Goal: Task Accomplishment & Management: Manage account settings

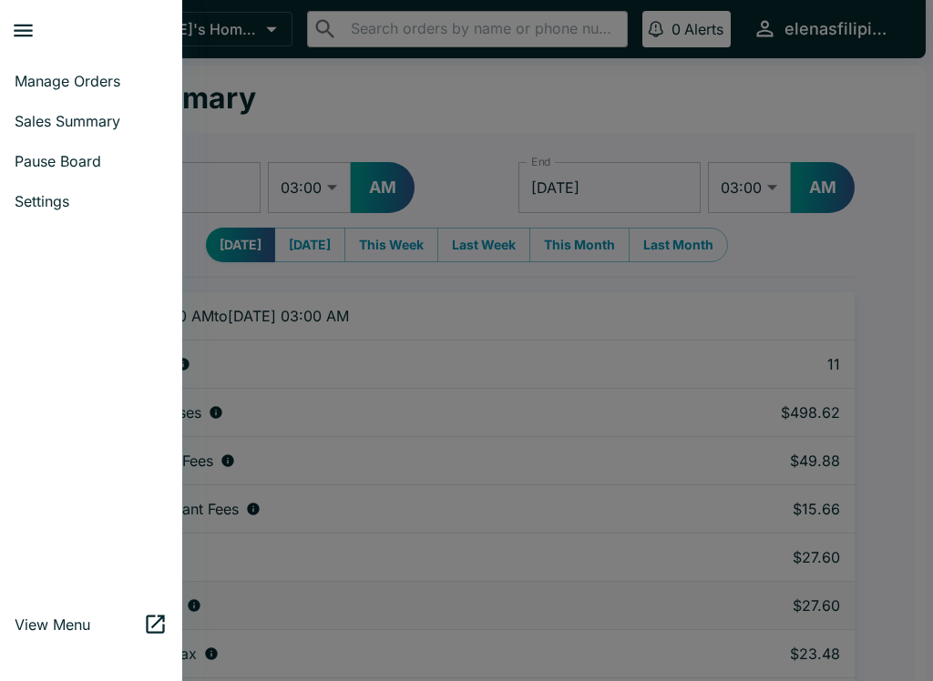
select select "03:00"
click at [36, 77] on span "Manage Orders" at bounding box center [91, 81] width 153 height 18
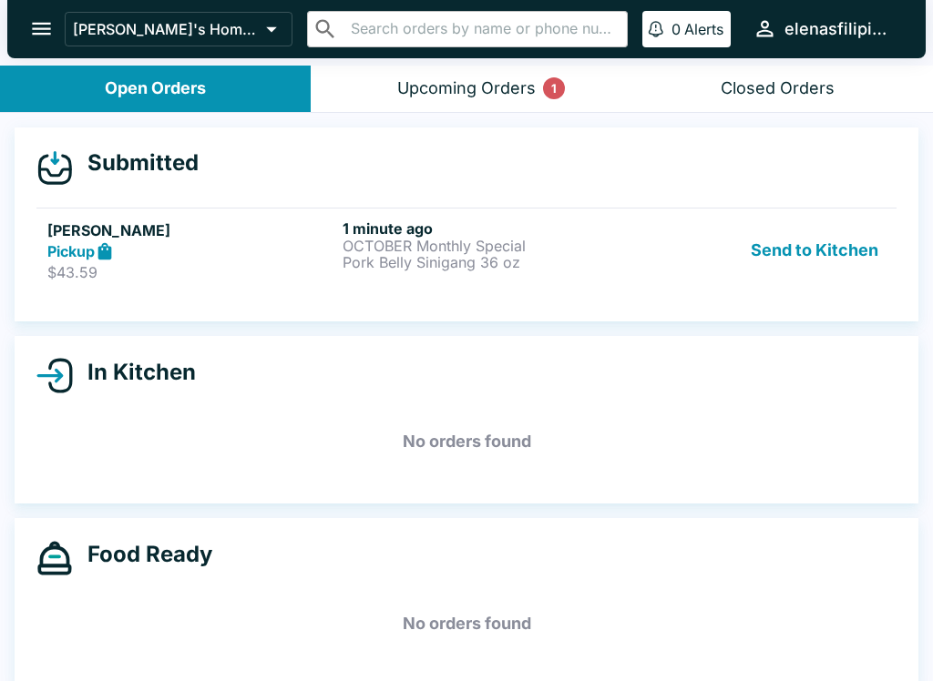
click at [46, 250] on link "[PERSON_NAME] Pickup $43.59 1 minute ago OCTOBER Monthly Special Pork Belly Sin…" at bounding box center [466, 251] width 860 height 86
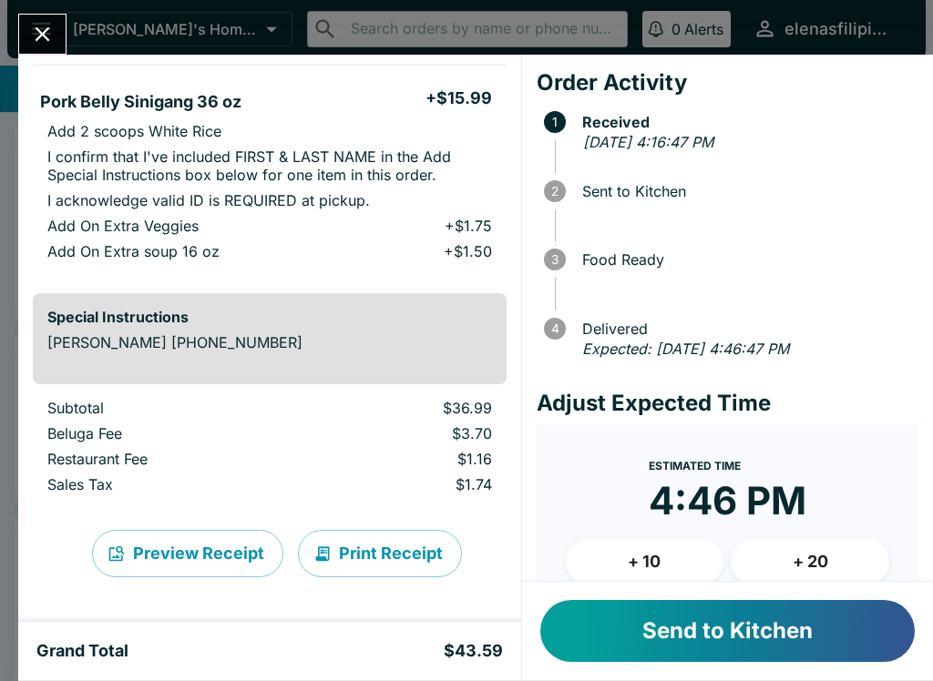
scroll to position [285, 0]
click at [659, 650] on button "Send to Kitchen" at bounding box center [727, 631] width 374 height 62
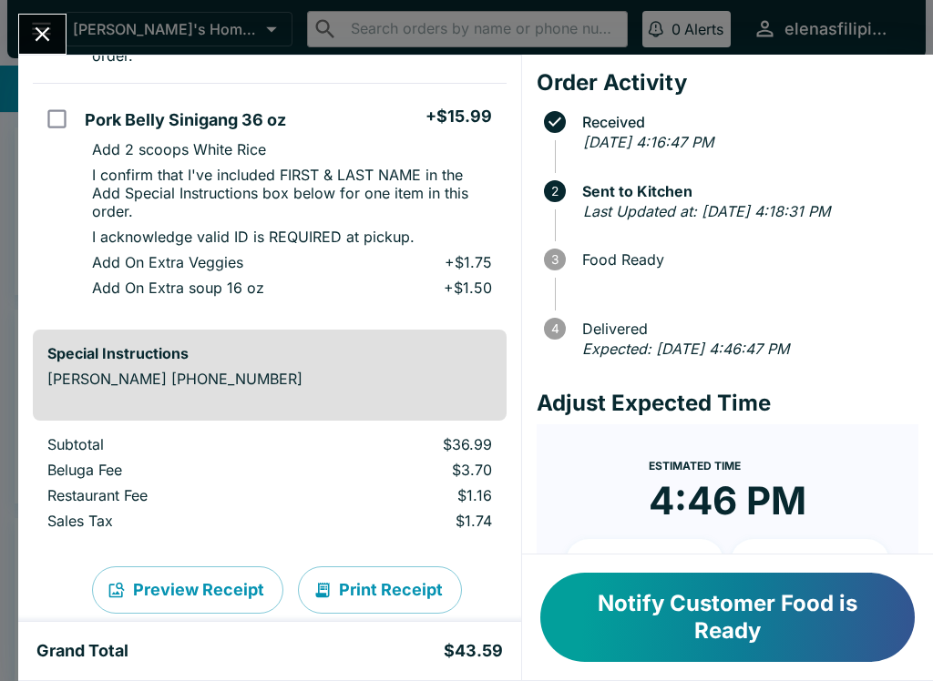
click at [49, 11] on div "[PERSON_NAME] Order # 082072 Pickup 2 Items OCTOBER Monthly Special + $17.75 I …" at bounding box center [466, 340] width 933 height 681
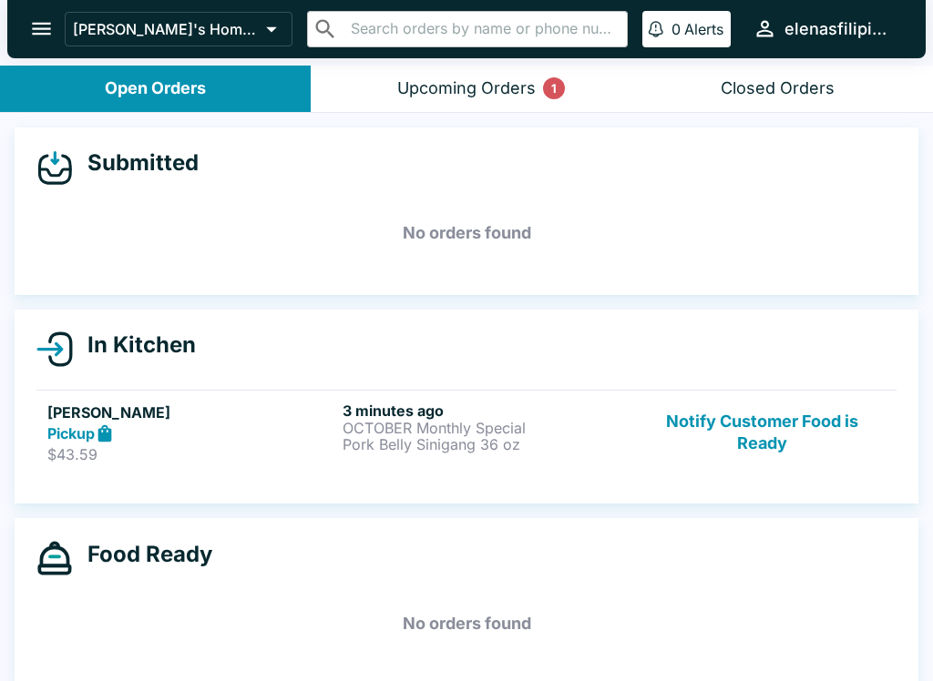
click at [509, 82] on div "Upcoming Orders 1" at bounding box center [466, 88] width 138 height 21
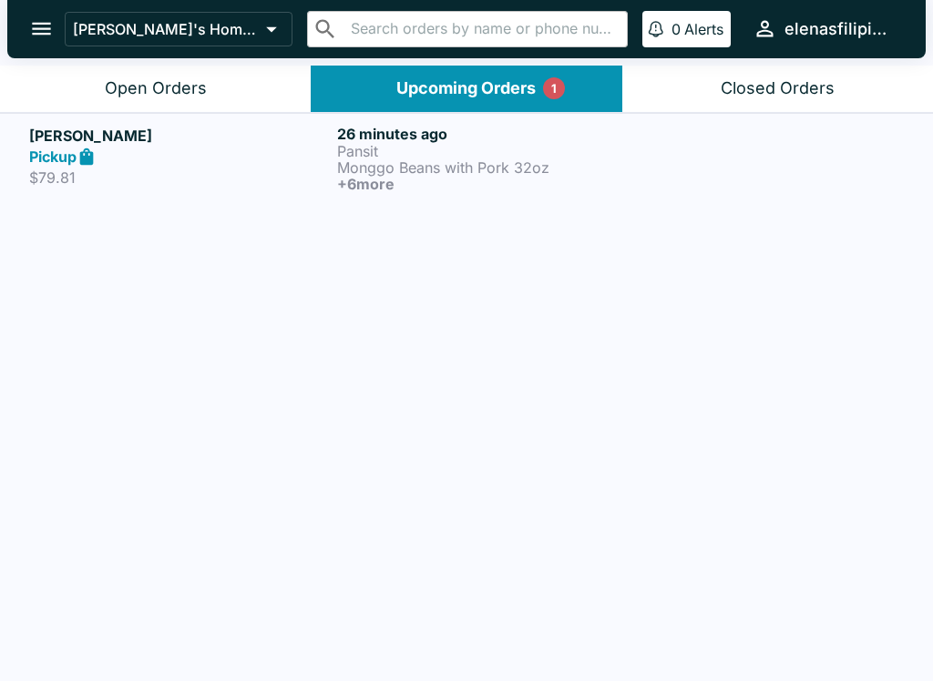
click at [61, 149] on strong "Pickup" at bounding box center [52, 157] width 47 height 18
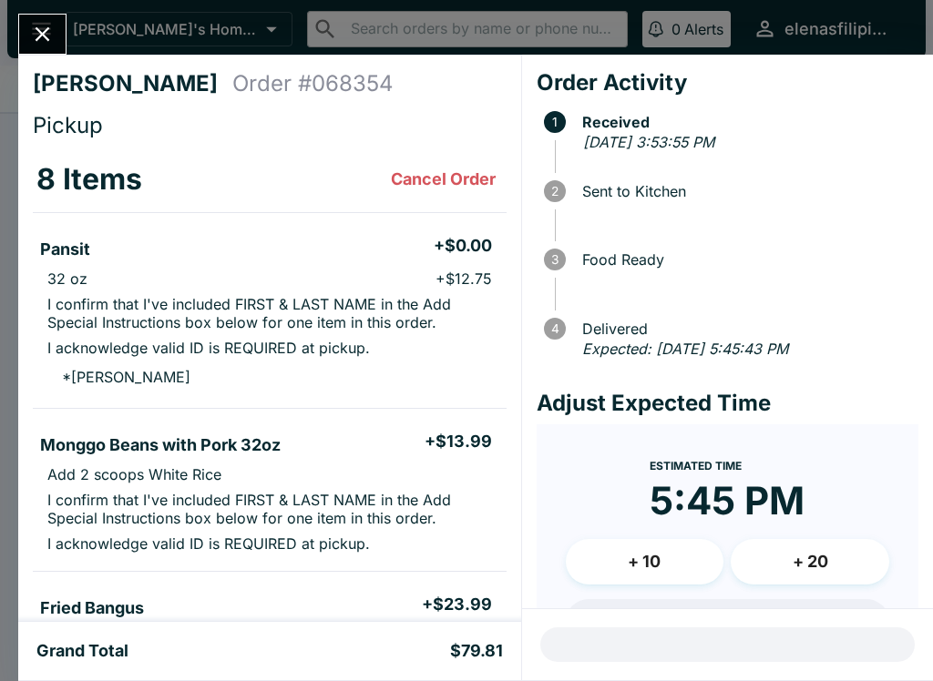
click at [36, 38] on icon "Close" at bounding box center [42, 34] width 25 height 25
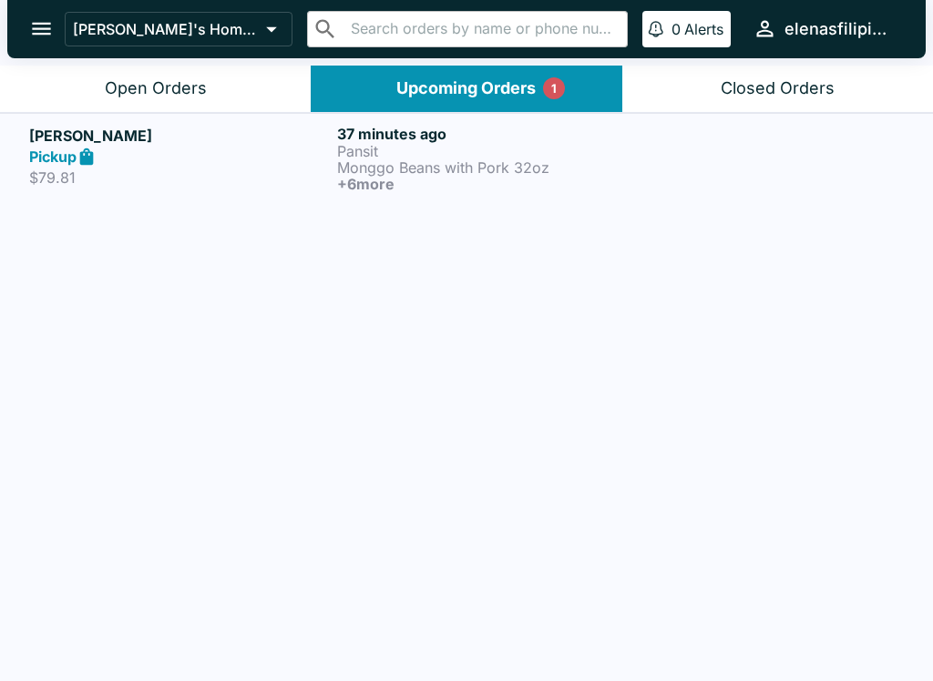
click at [77, 155] on icon at bounding box center [87, 157] width 21 height 21
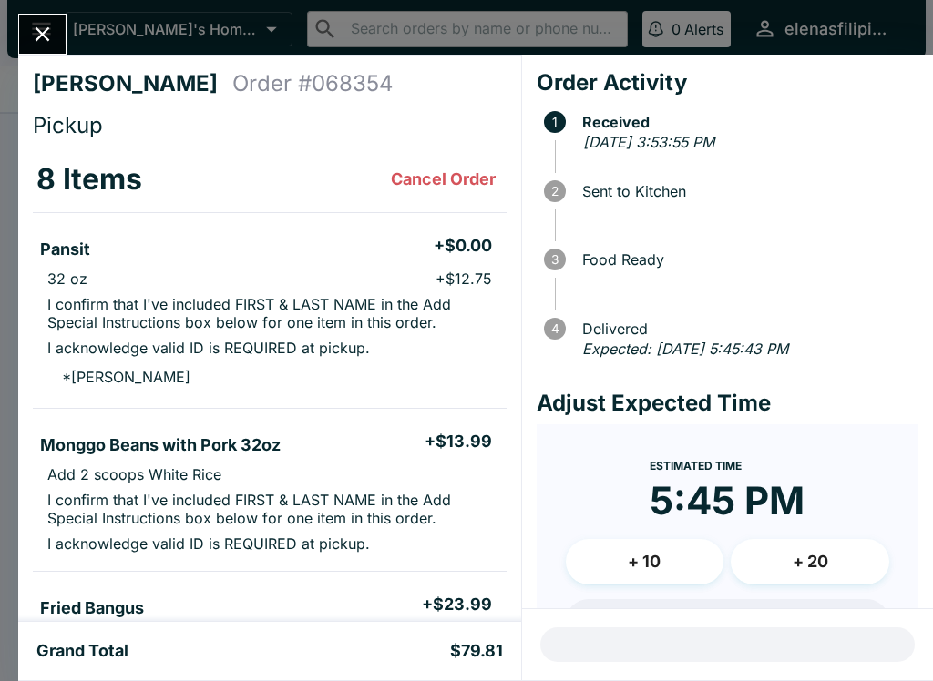
click at [59, 37] on button "Close" at bounding box center [42, 34] width 46 height 39
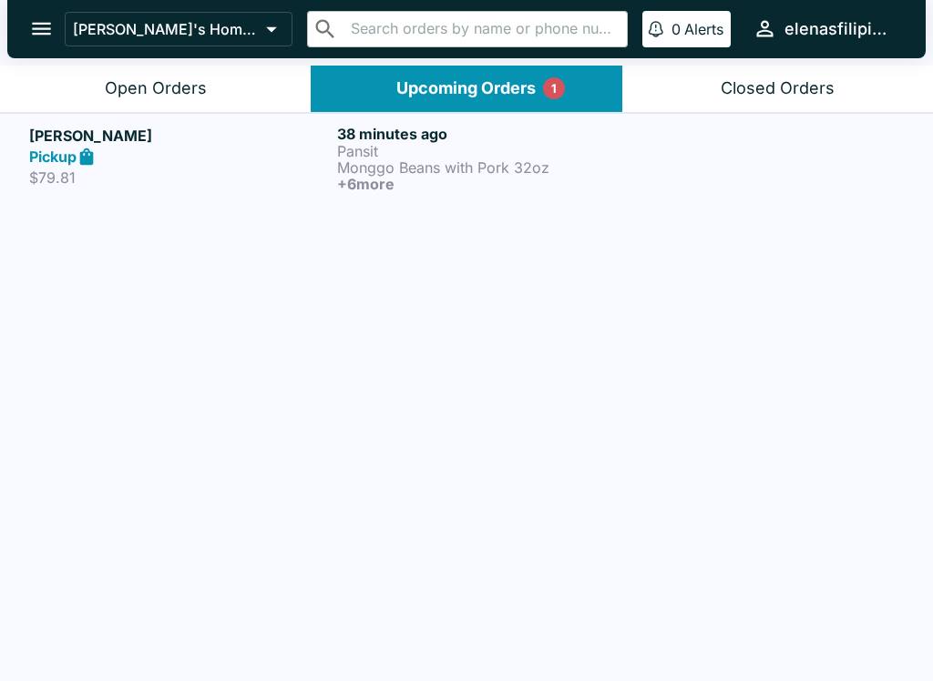
click at [128, 75] on button "Open Orders" at bounding box center [155, 89] width 311 height 46
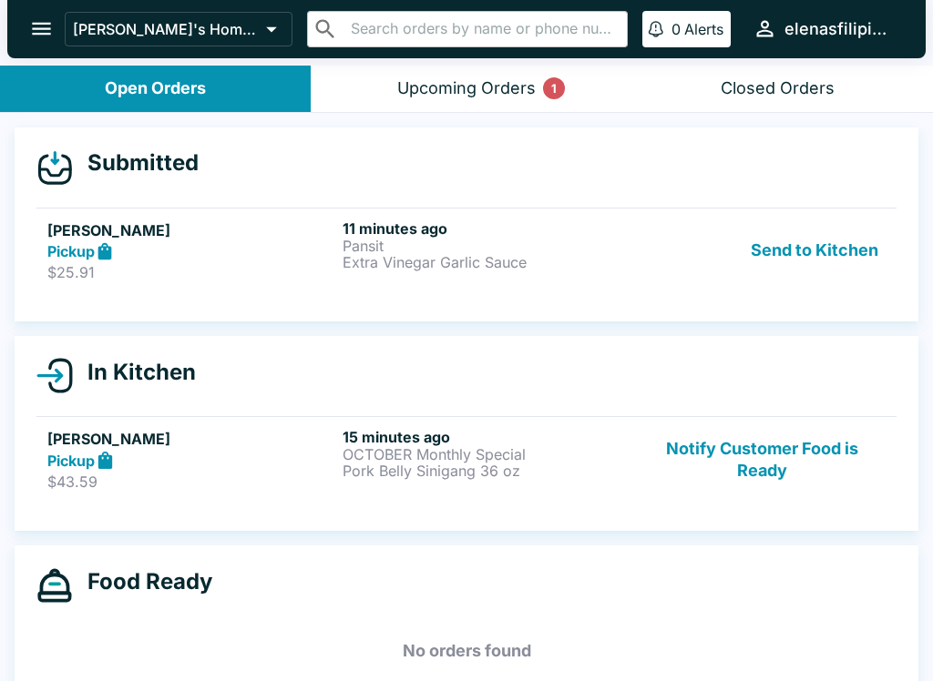
click at [89, 265] on p "$25.91" at bounding box center [191, 272] width 288 height 18
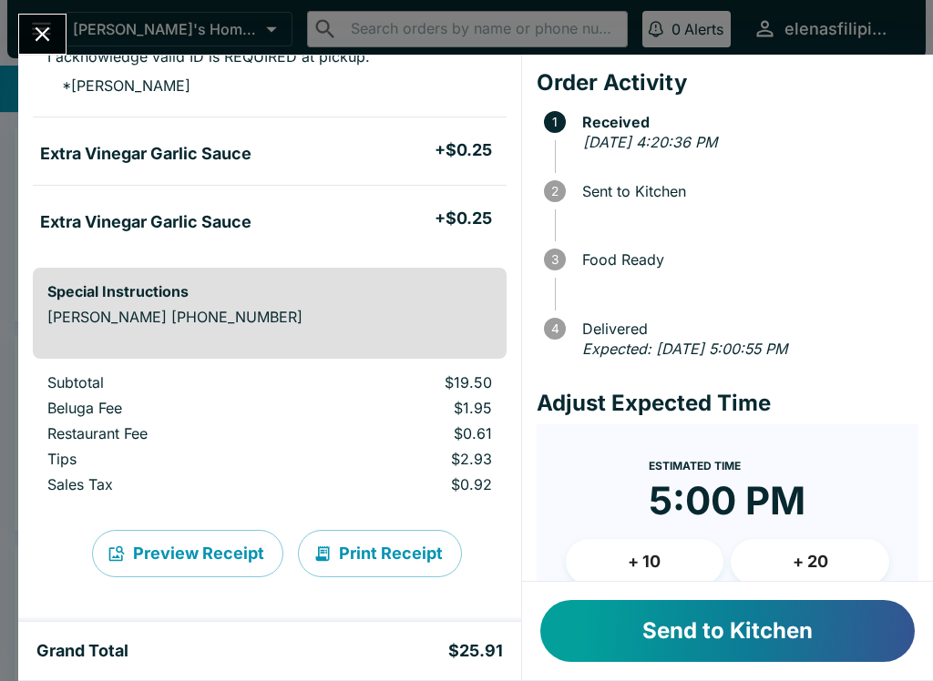
scroll to position [291, 0]
click at [743, 646] on button "Send to Kitchen" at bounding box center [727, 631] width 374 height 62
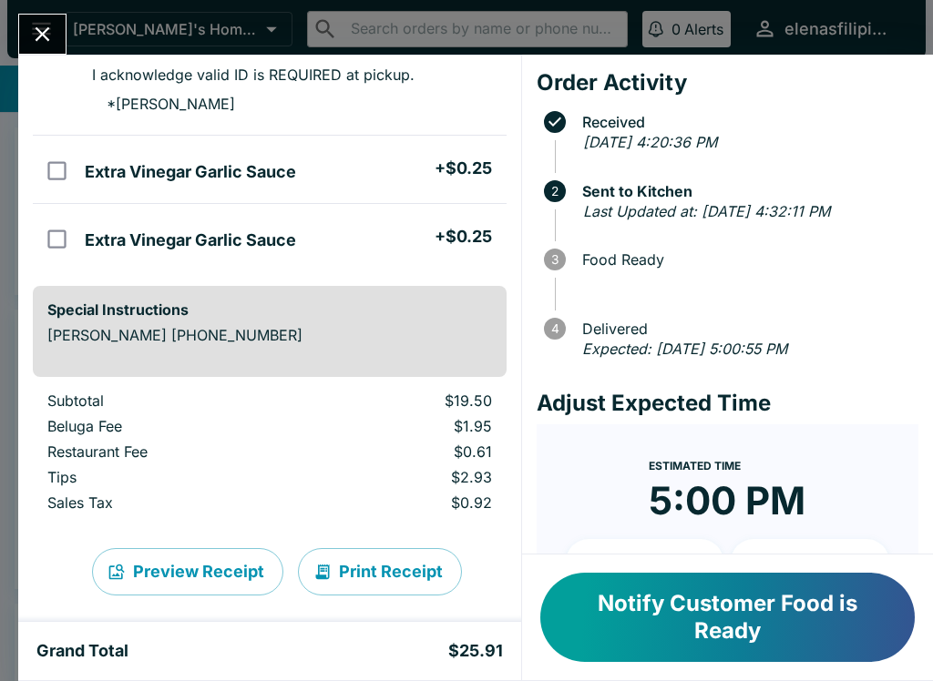
click at [695, 575] on button "Notify Customer Food is Ready" at bounding box center [727, 617] width 374 height 89
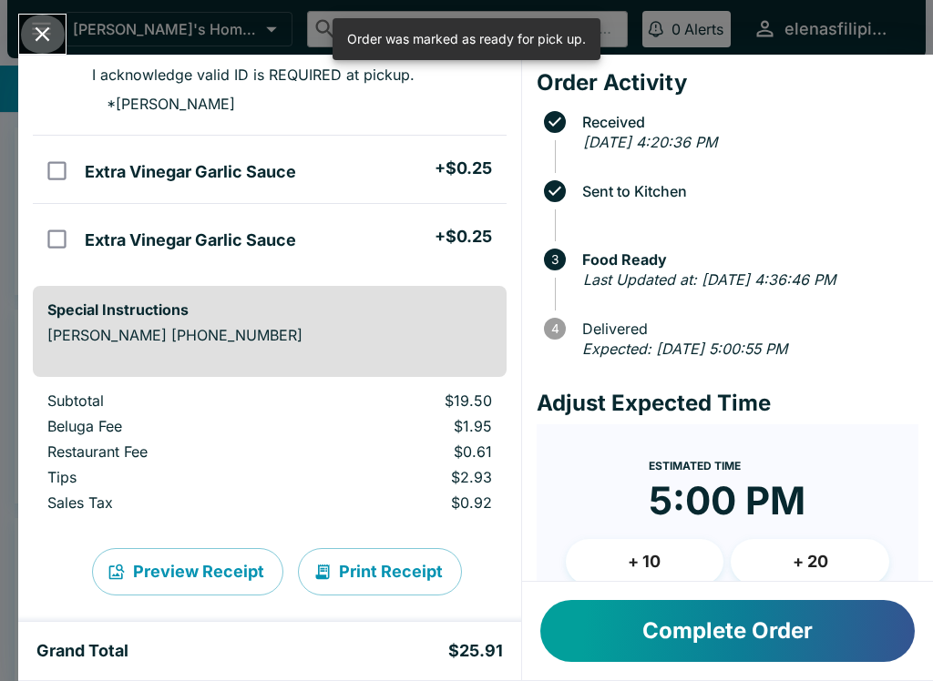
click at [52, 19] on button "Close" at bounding box center [42, 34] width 46 height 39
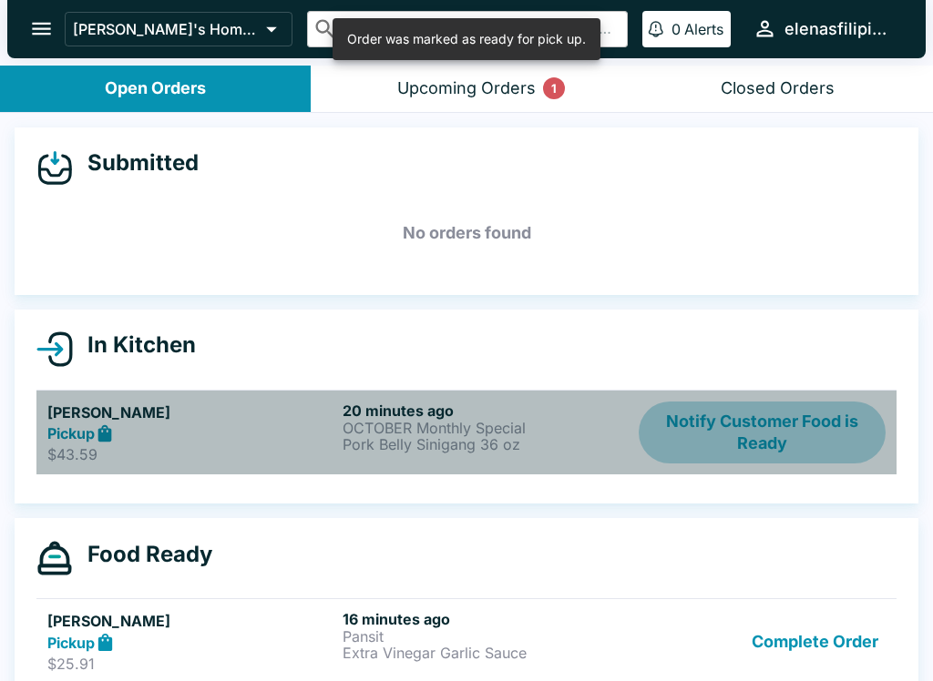
click at [729, 407] on button "Notify Customer Food is Ready" at bounding box center [761, 433] width 247 height 63
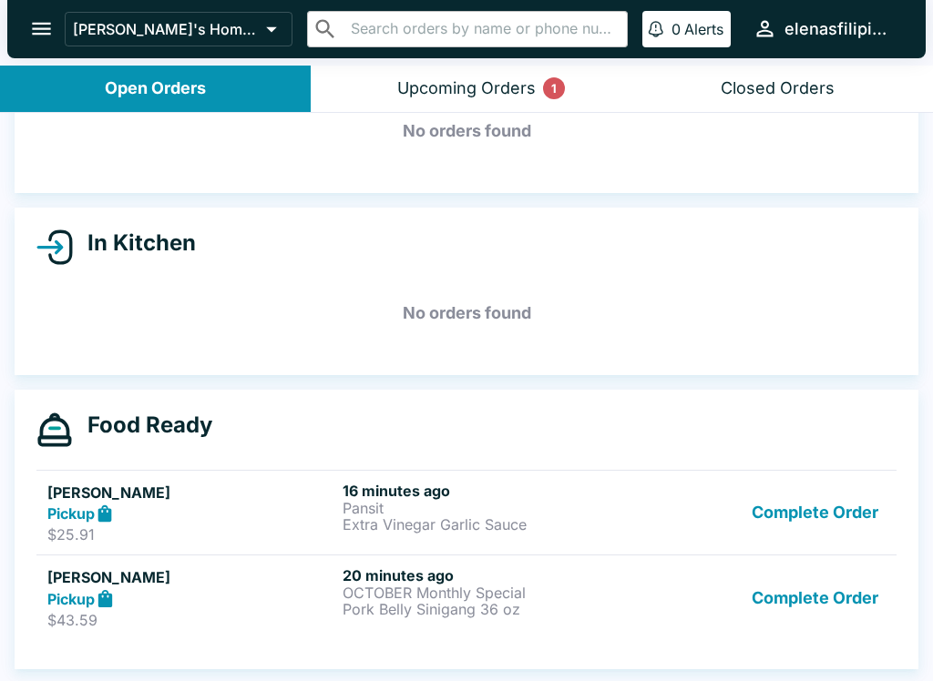
scroll to position [102, 0]
click at [812, 619] on button "Complete Order" at bounding box center [814, 598] width 141 height 63
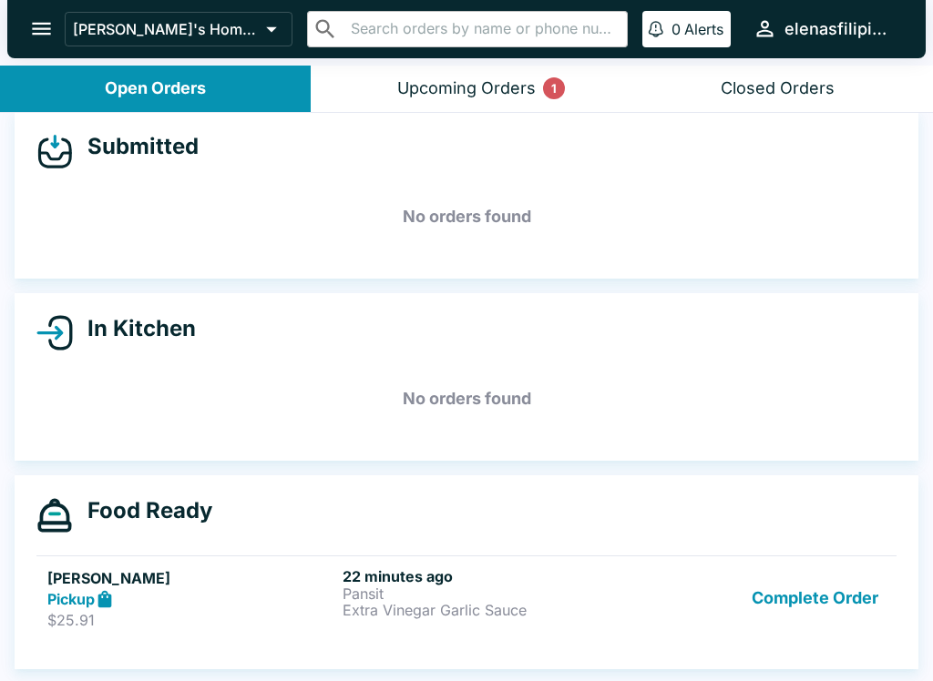
scroll to position [16, 0]
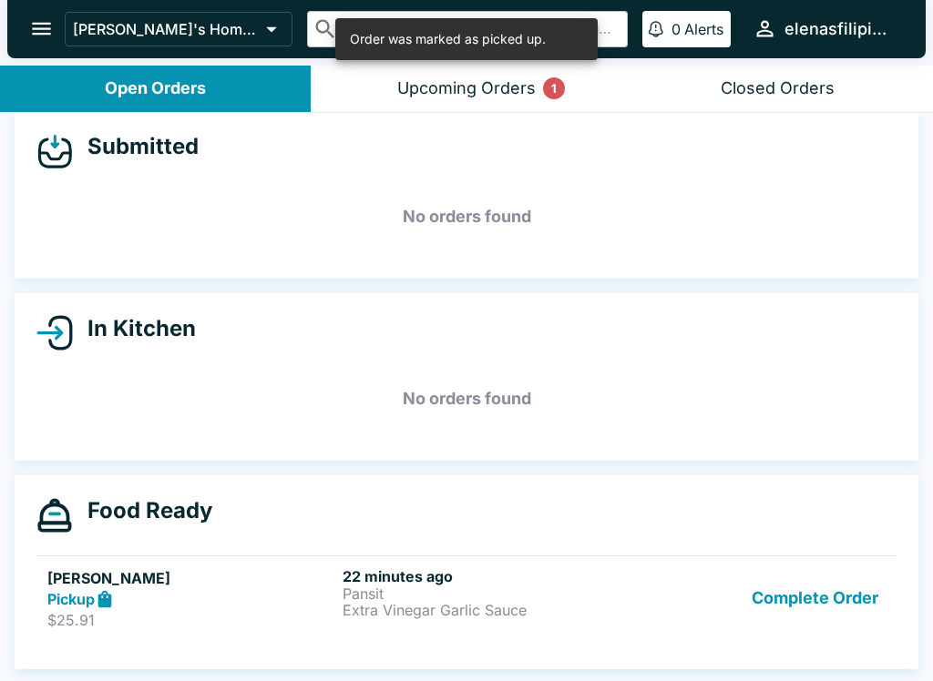
click at [434, 66] on button "Upcoming Orders 1" at bounding box center [466, 89] width 311 height 46
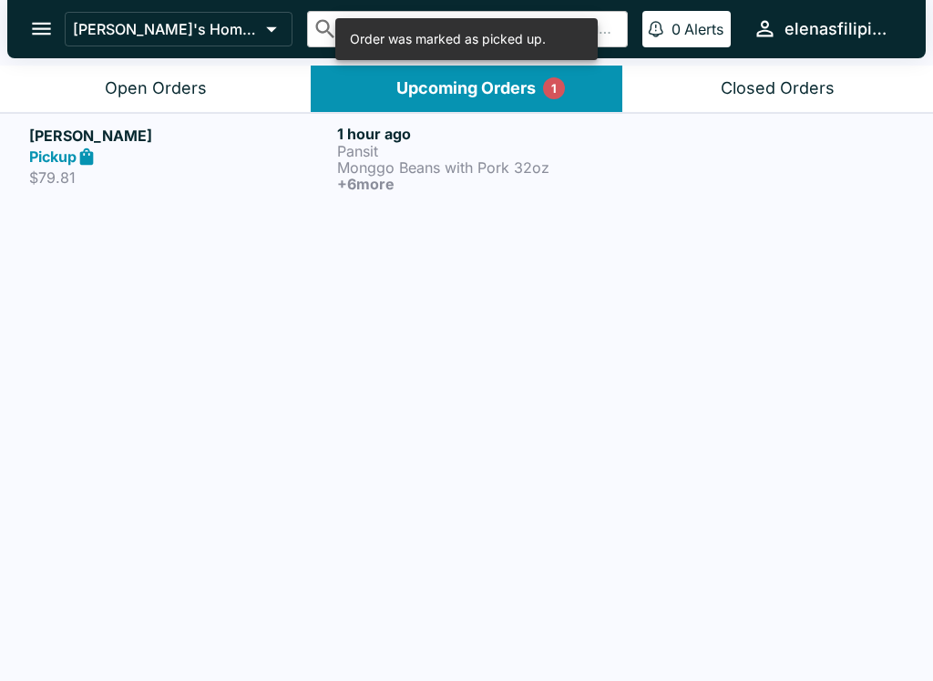
click at [244, 179] on p "$79.81" at bounding box center [179, 177] width 301 height 18
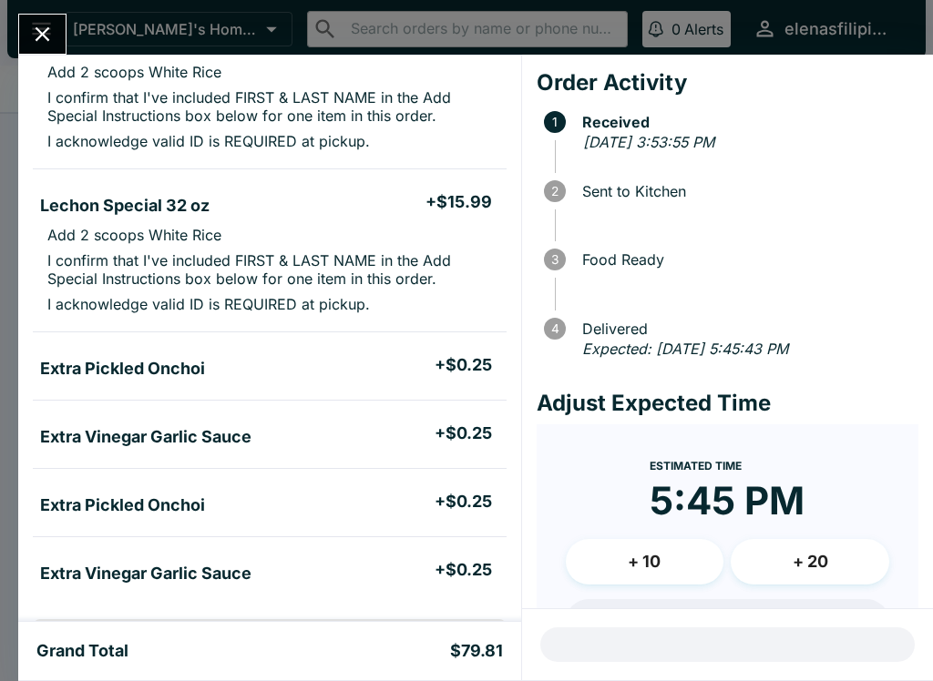
scroll to position [567, 0]
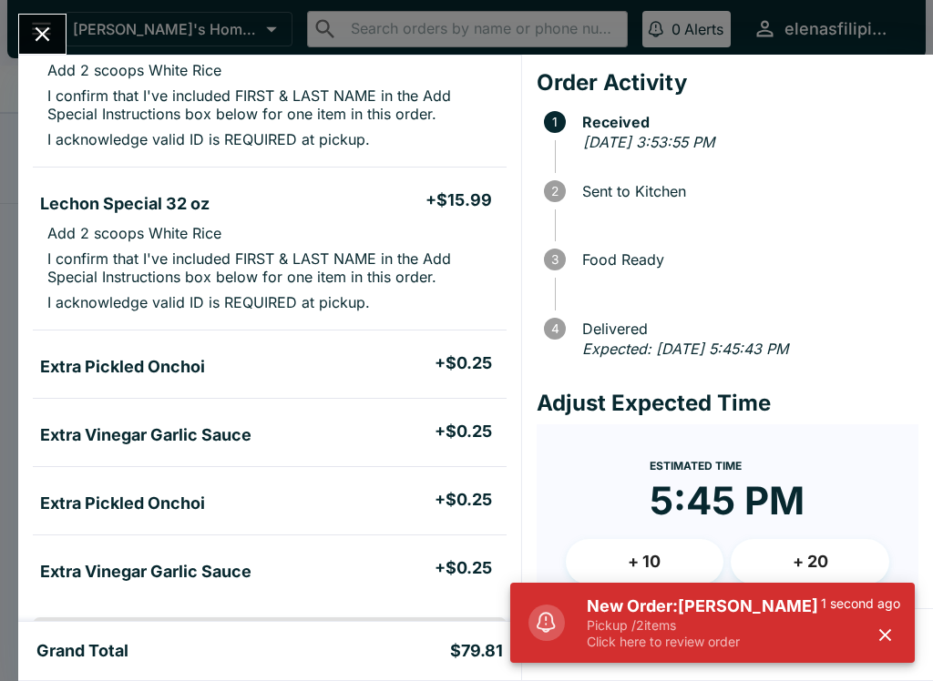
click at [706, 612] on h5 "New Order: [PERSON_NAME]" at bounding box center [704, 607] width 234 height 22
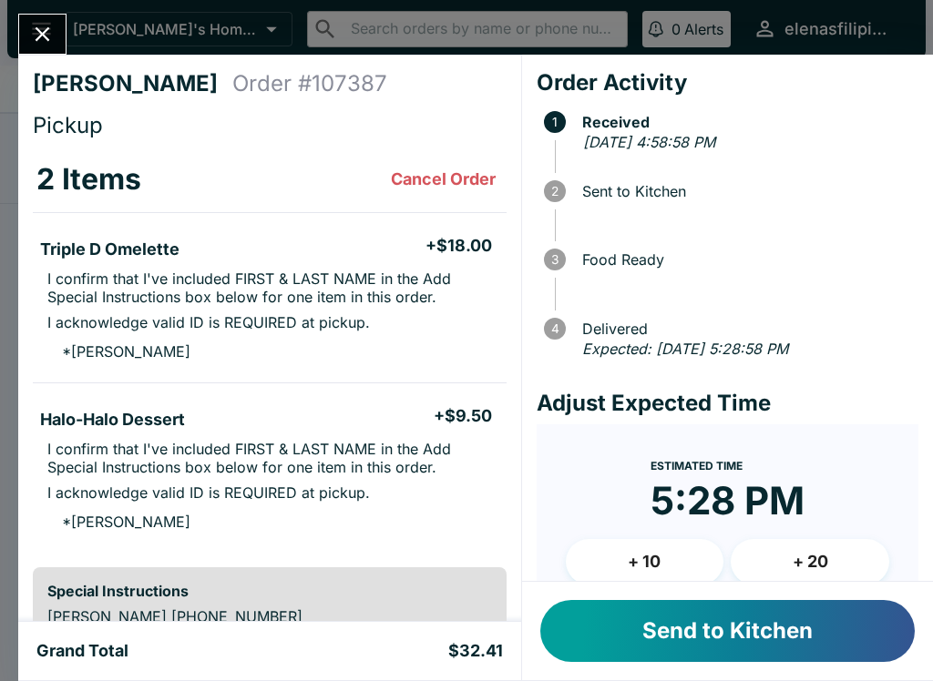
click at [707, 635] on button "Send to Kitchen" at bounding box center [727, 631] width 374 height 62
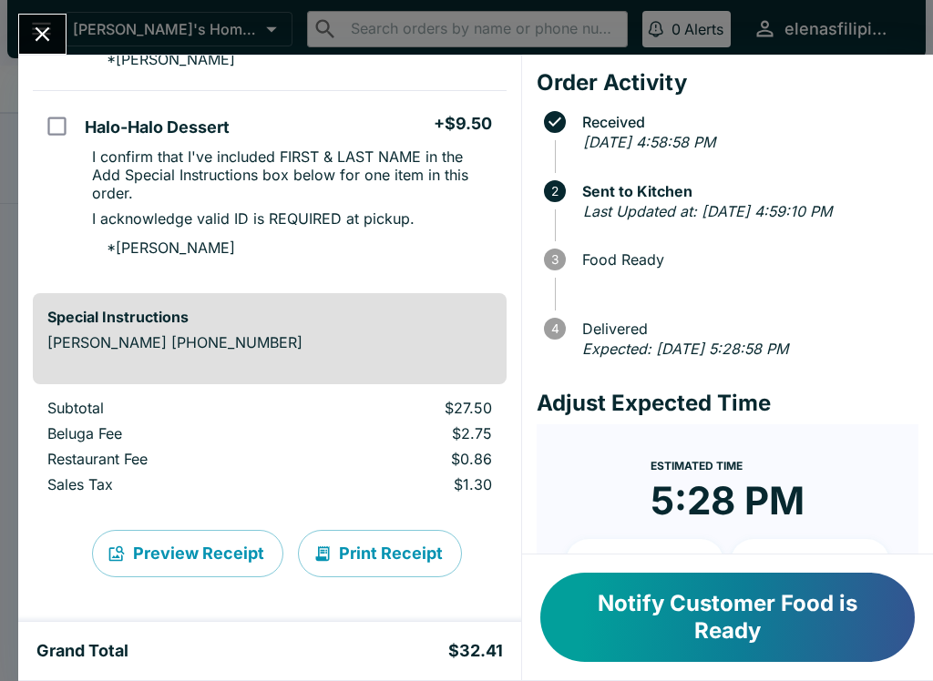
scroll to position [311, 0]
click at [642, 661] on button "Notify Customer Food is Ready" at bounding box center [727, 617] width 374 height 89
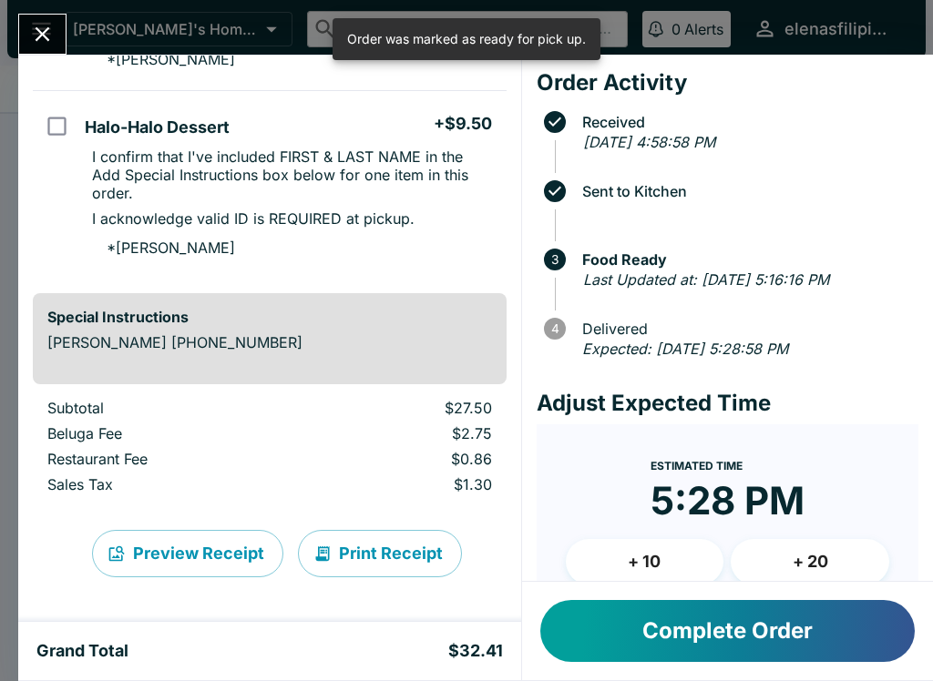
click at [43, 35] on icon "Close" at bounding box center [43, 34] width 15 height 15
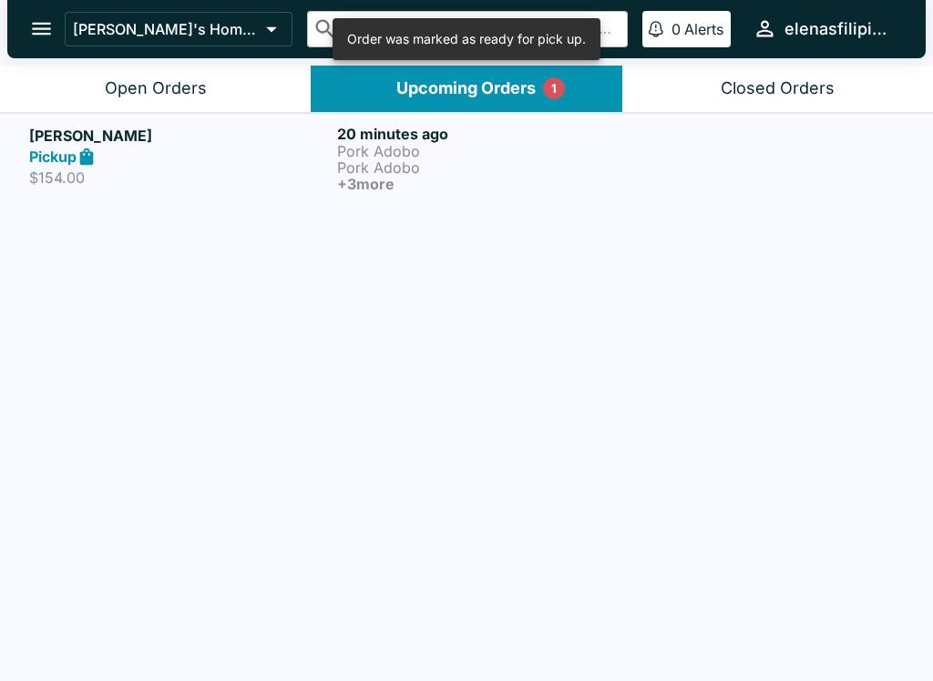
click at [135, 77] on button "Open Orders" at bounding box center [155, 89] width 311 height 46
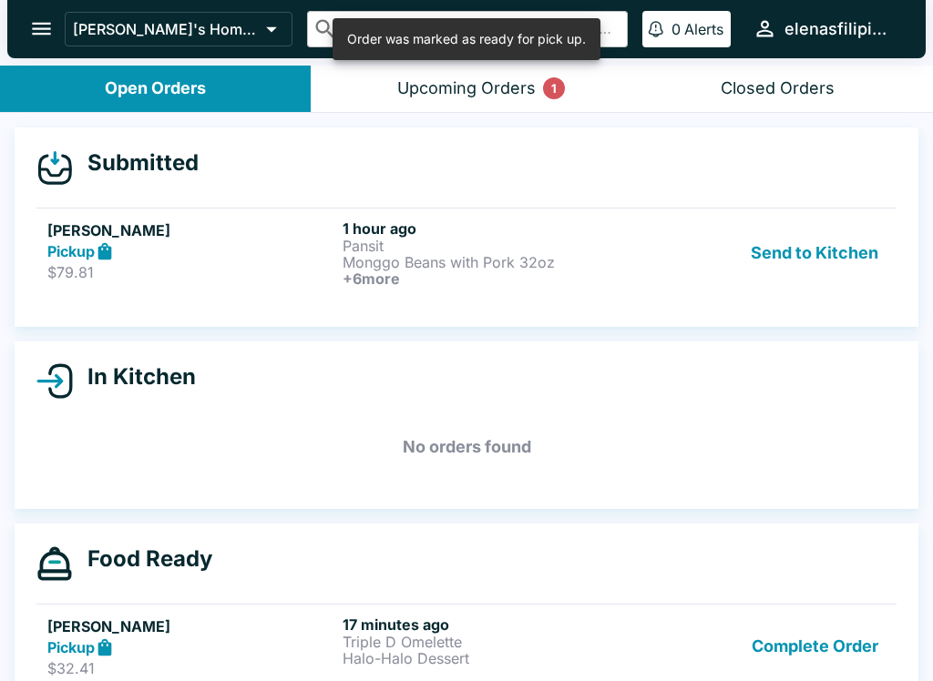
click at [90, 255] on strong "Pickup" at bounding box center [70, 251] width 47 height 18
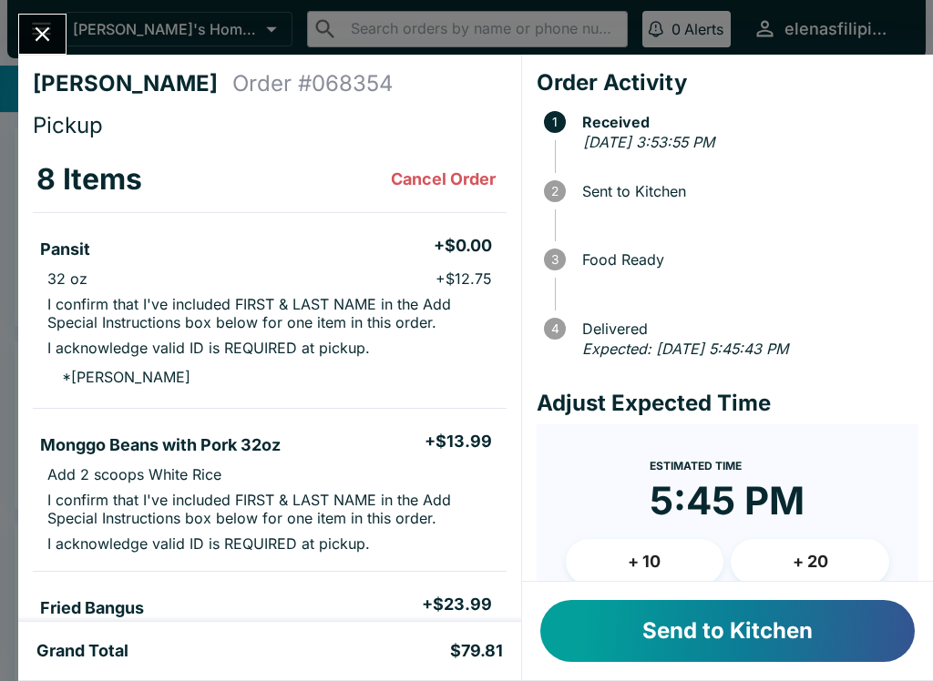
click at [714, 643] on button "Send to Kitchen" at bounding box center [727, 631] width 374 height 62
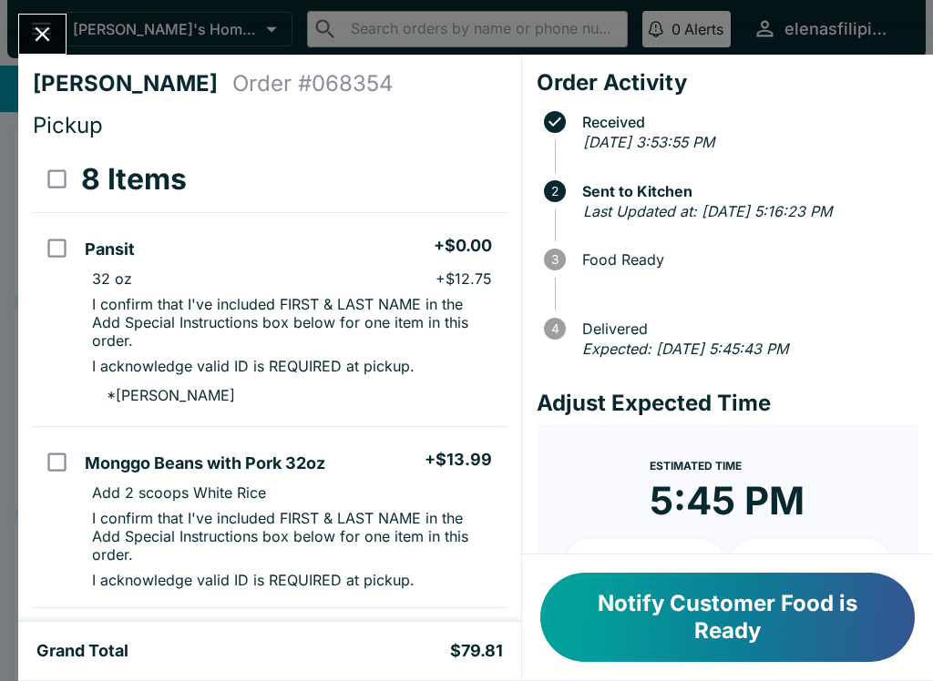
click at [752, 676] on div "Notify Customer Food is Ready" at bounding box center [727, 618] width 411 height 126
click at [763, 582] on button "Notify Customer Food is Ready" at bounding box center [727, 617] width 374 height 89
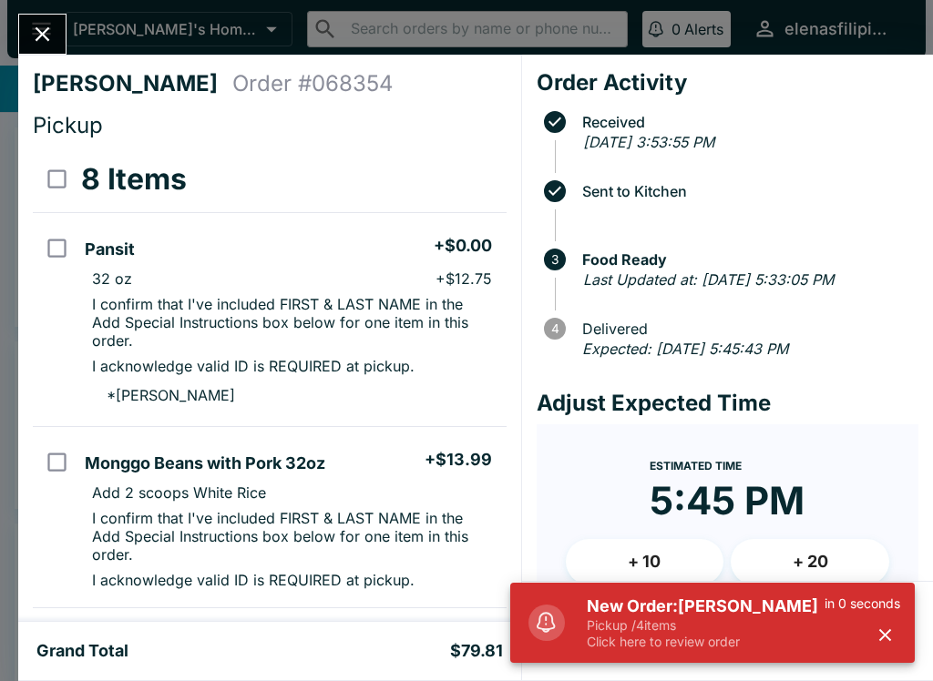
click at [730, 609] on h5 "New Order: [PERSON_NAME]" at bounding box center [706, 607] width 238 height 22
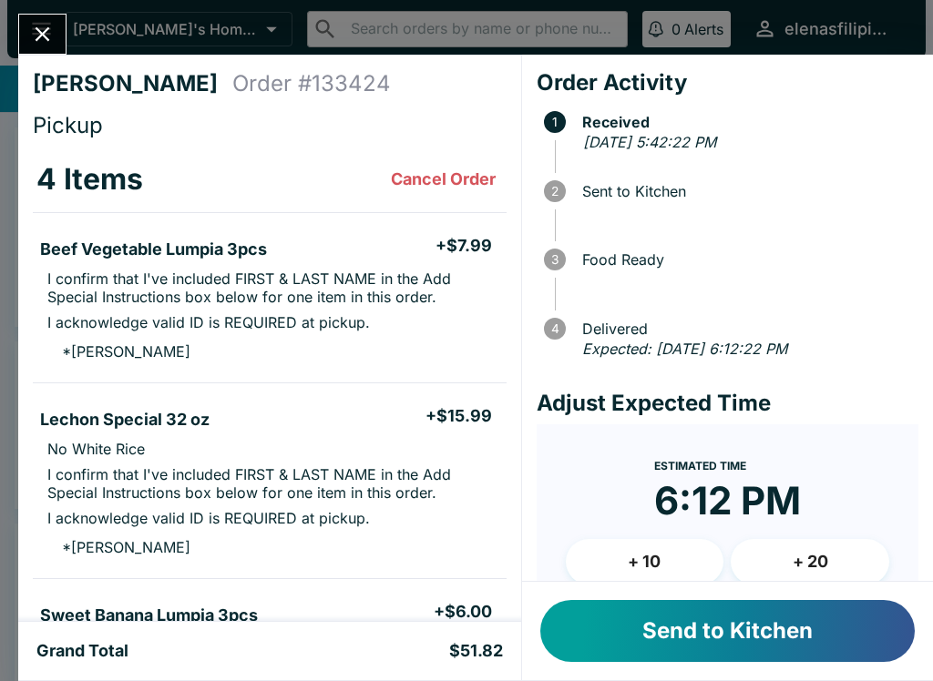
click at [652, 611] on button "Send to Kitchen" at bounding box center [727, 631] width 374 height 62
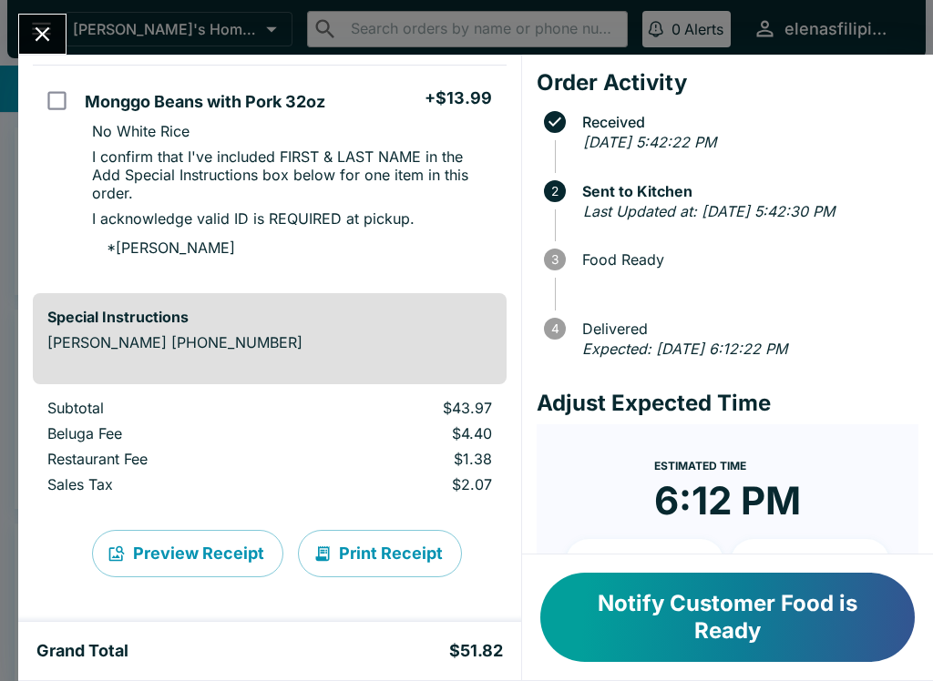
scroll to position [739, 0]
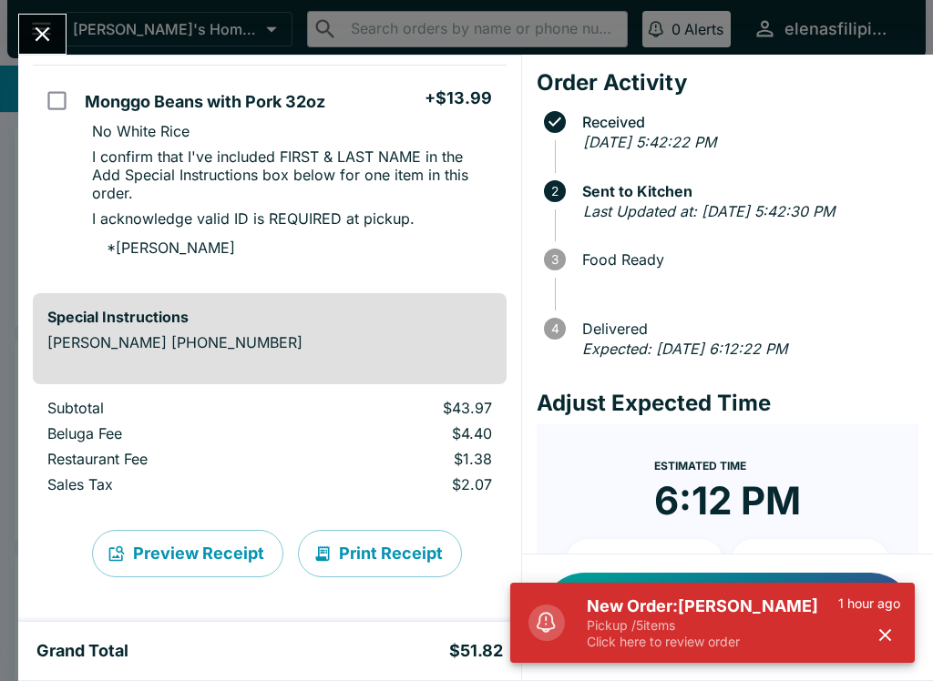
click at [630, 622] on p "Pickup / 5 items" at bounding box center [712, 626] width 251 height 16
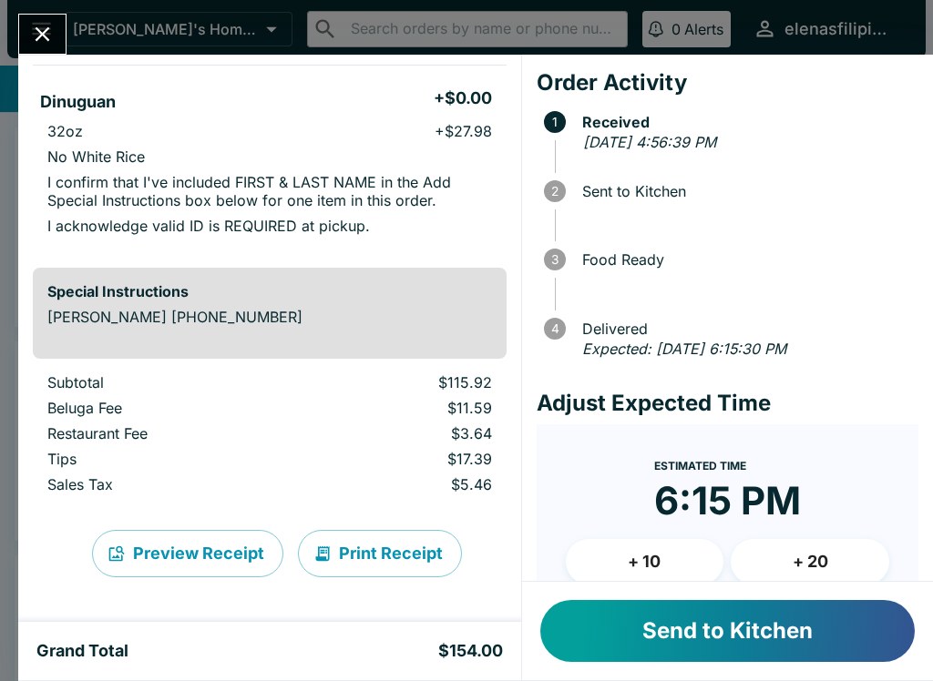
scroll to position [851, 0]
click at [672, 620] on button "Send to Kitchen" at bounding box center [727, 631] width 374 height 62
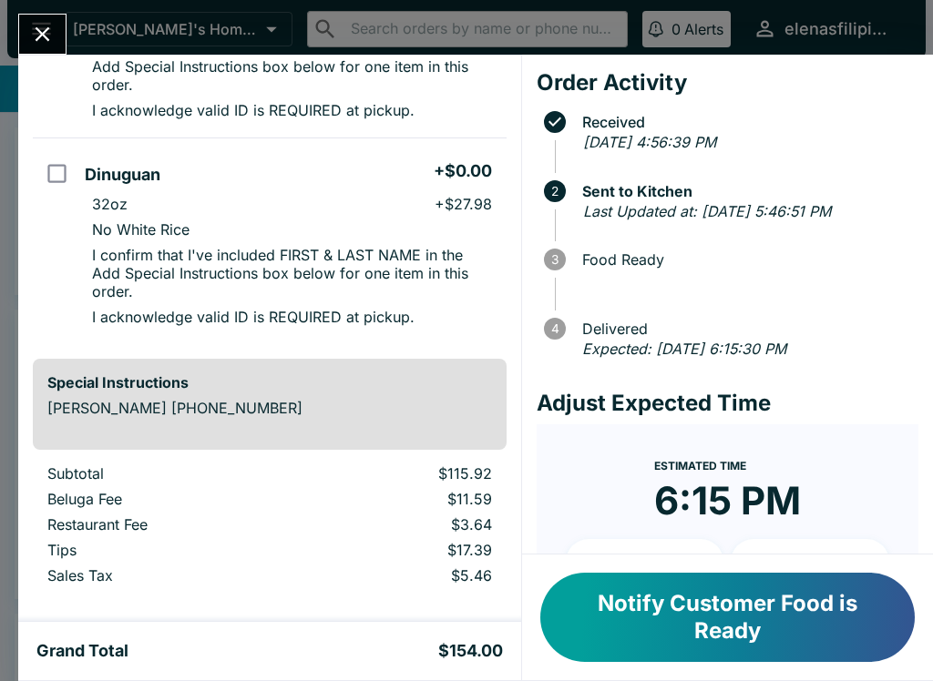
click at [689, 610] on button "Notify Customer Food is Ready" at bounding box center [727, 617] width 374 height 89
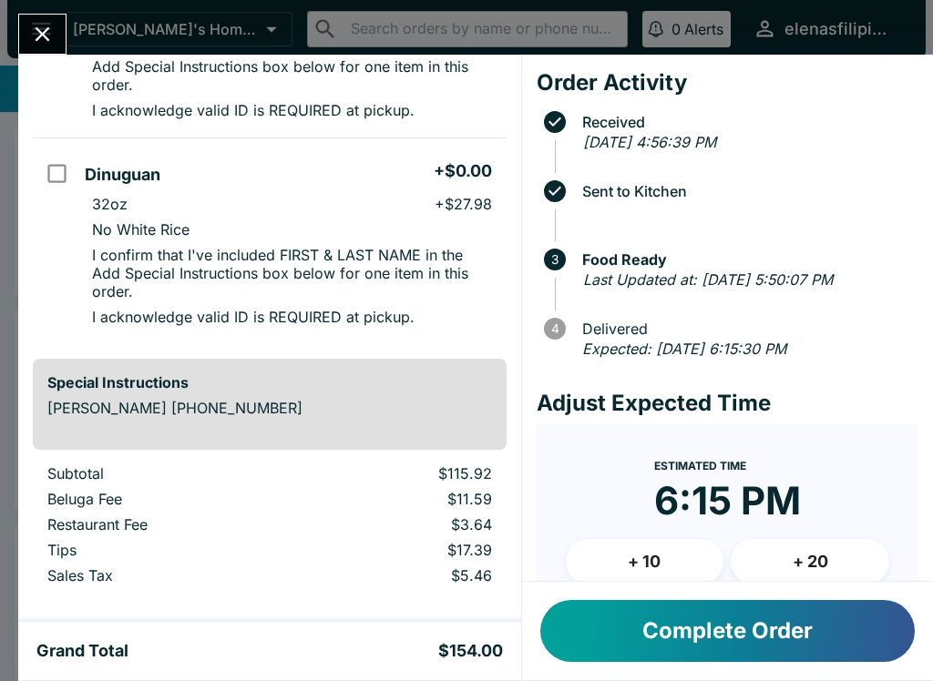
click at [41, 50] on button "Close" at bounding box center [42, 34] width 46 height 39
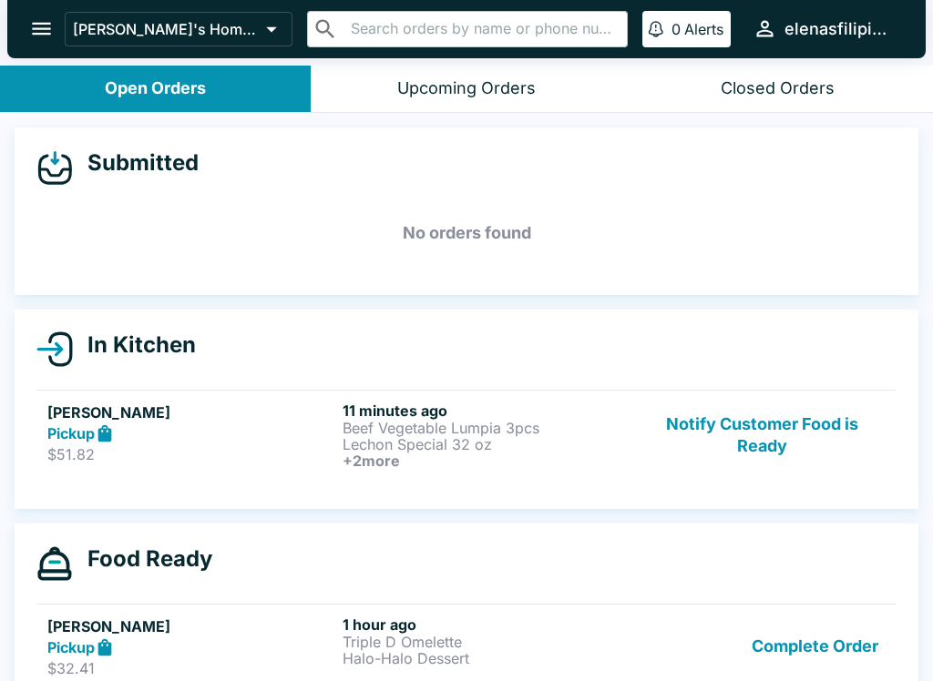
click at [648, 465] on div "Notify Customer Food is Ready" at bounding box center [761, 435] width 247 height 67
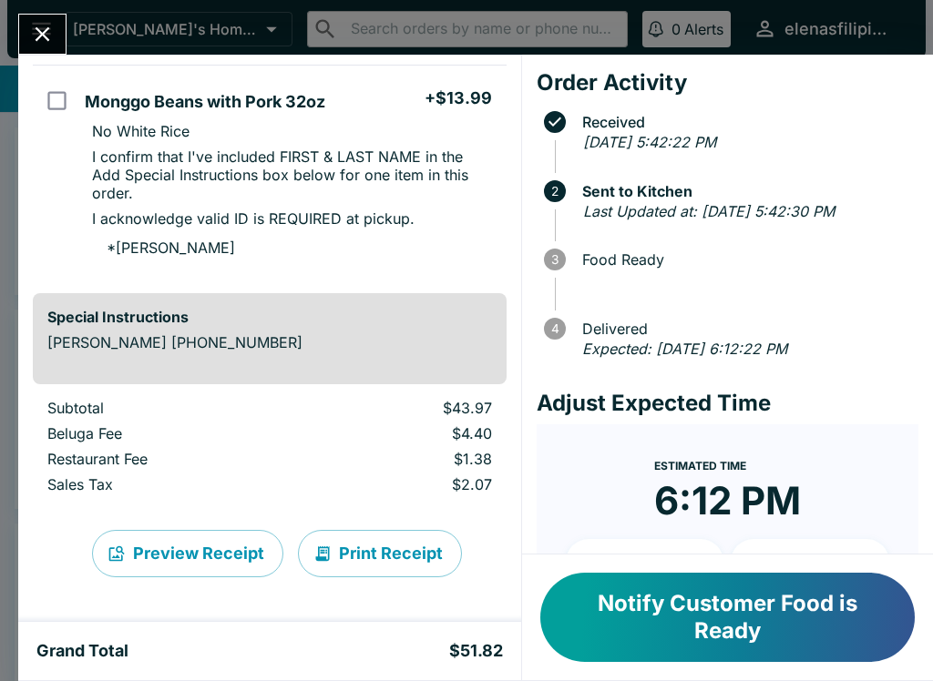
scroll to position [739, 0]
click at [746, 648] on button "Notify Customer Food is Ready" at bounding box center [727, 617] width 374 height 89
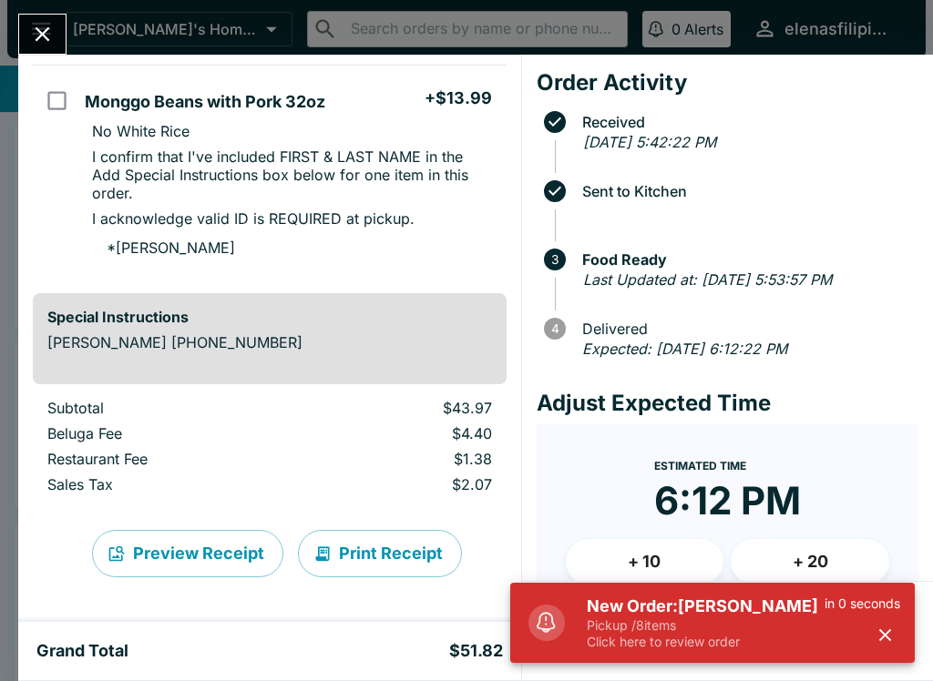
click at [699, 648] on p "Click here to review order" at bounding box center [706, 642] width 238 height 16
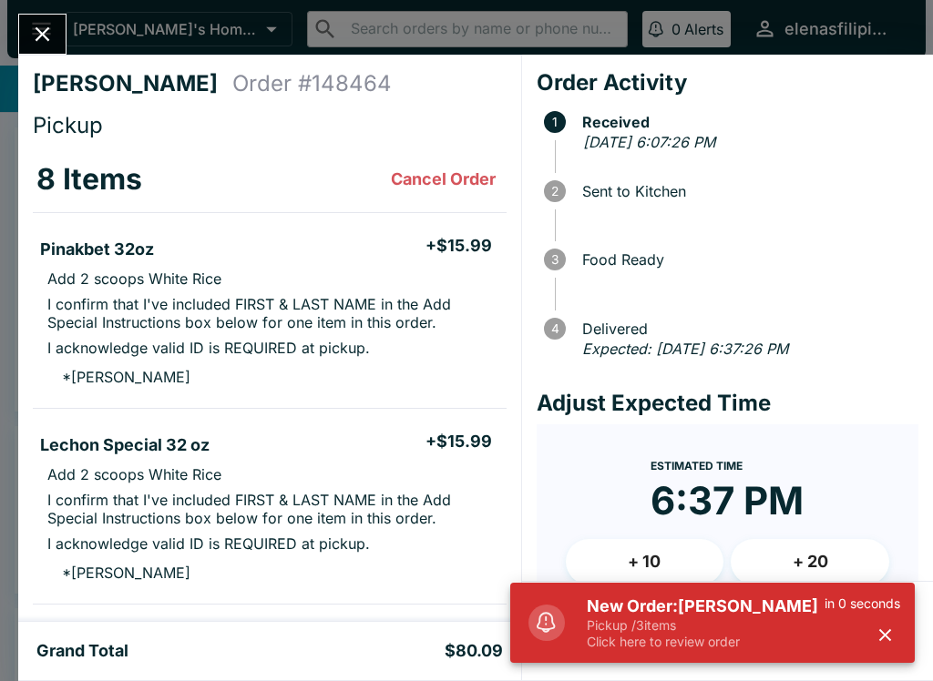
click at [681, 628] on p "Pickup / 3 items" at bounding box center [706, 626] width 238 height 16
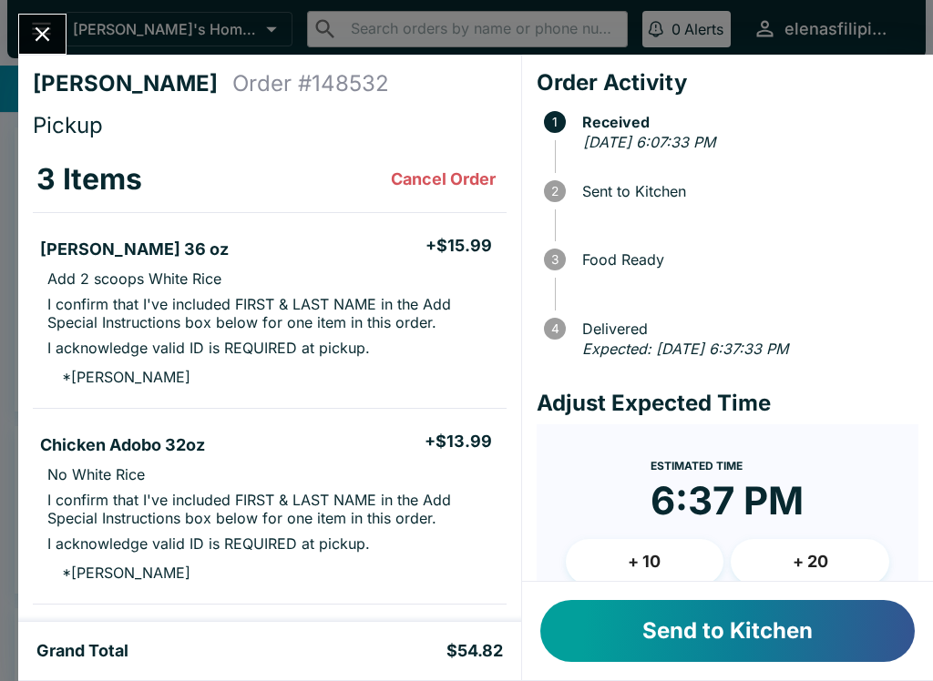
click at [56, 18] on button "Close" at bounding box center [42, 34] width 46 height 39
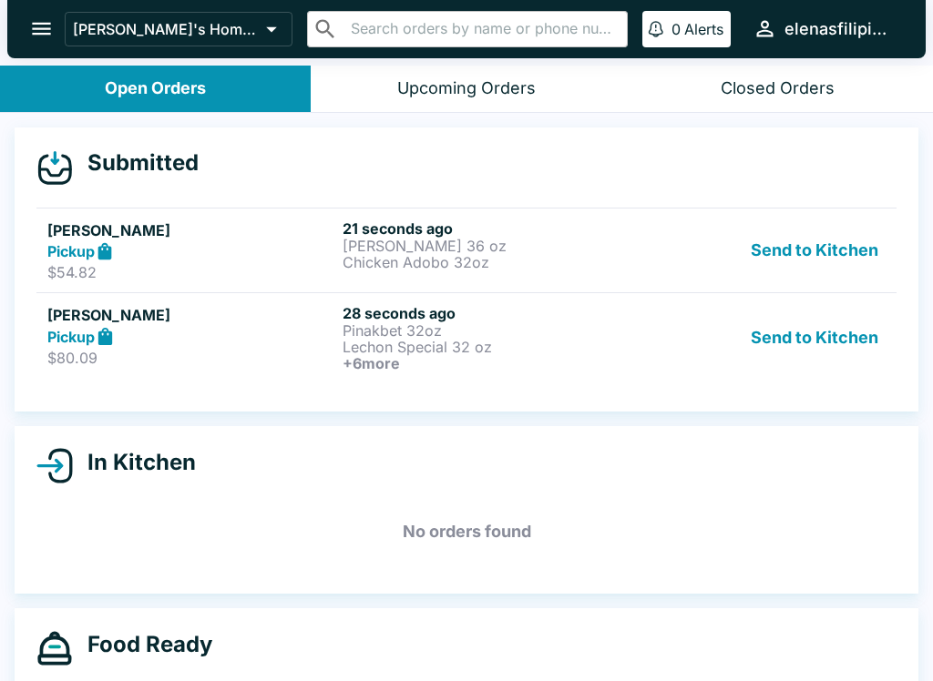
click at [101, 341] on icon at bounding box center [105, 336] width 14 height 17
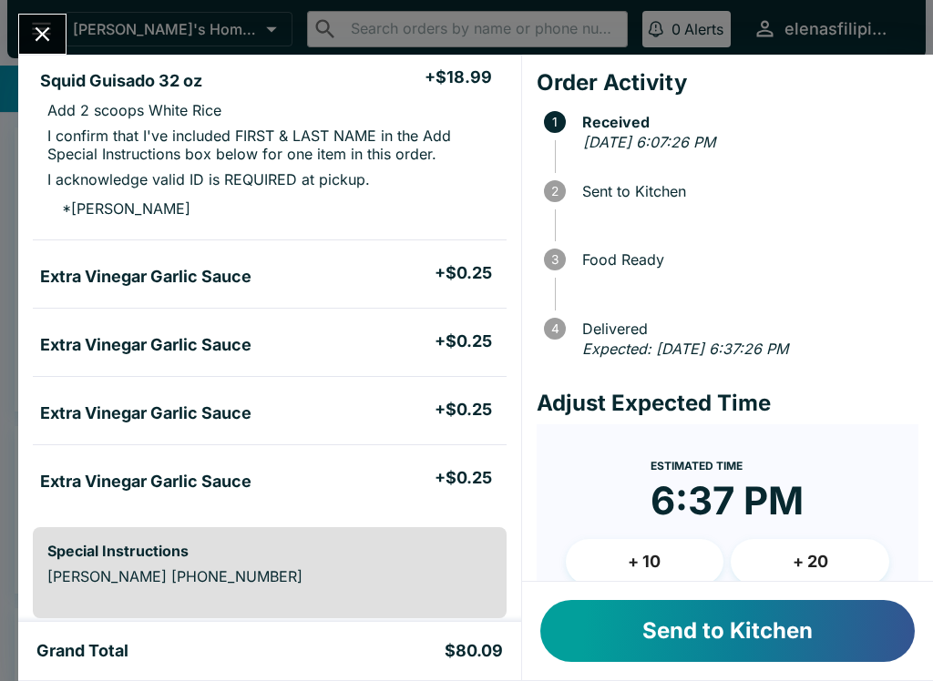
scroll to position [773, 0]
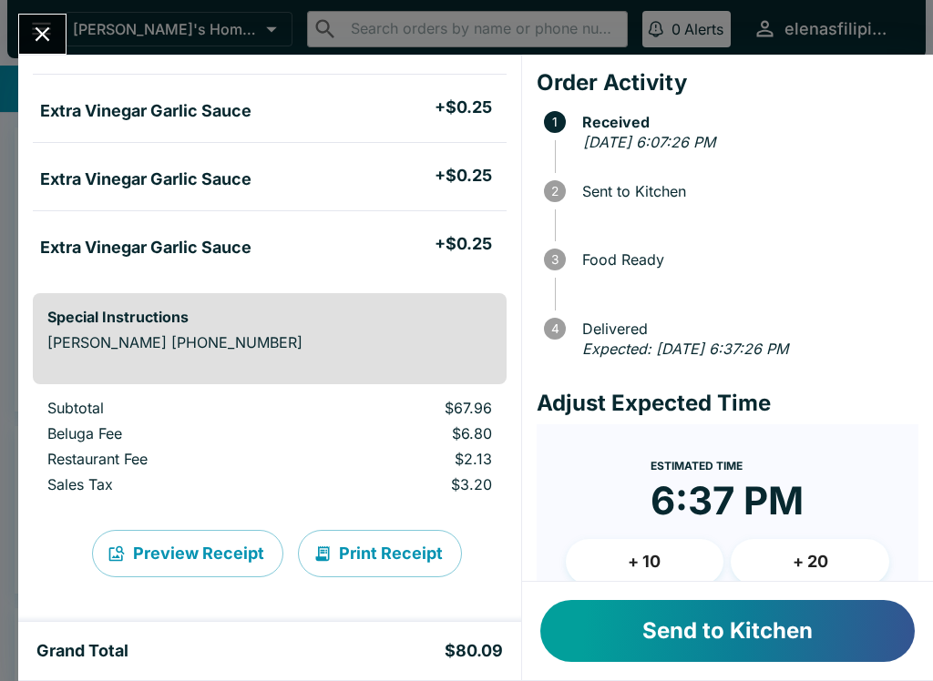
click at [705, 645] on button "Send to Kitchen" at bounding box center [727, 631] width 374 height 62
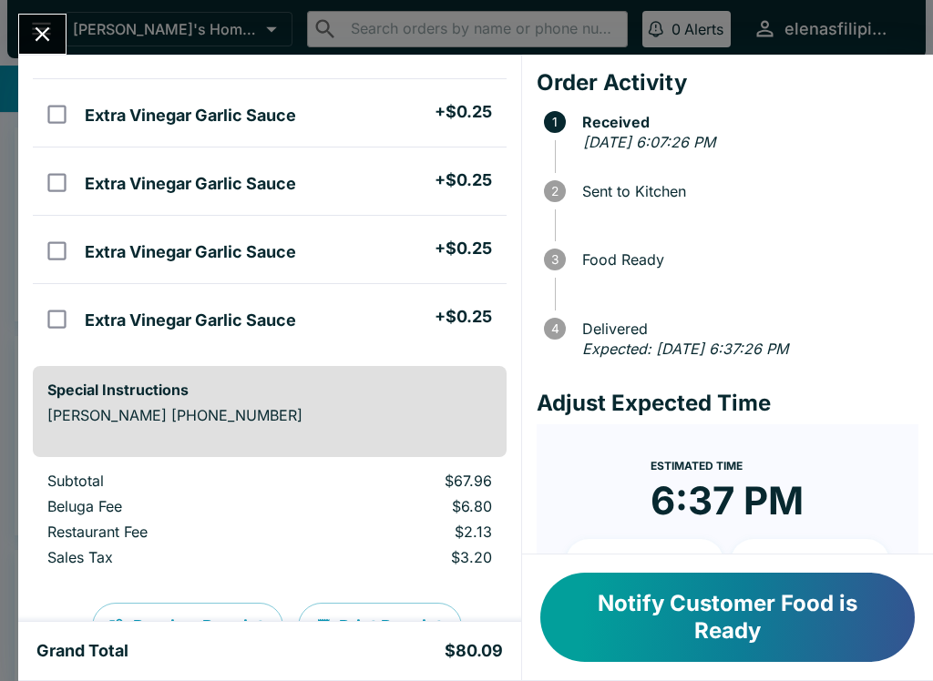
scroll to position [990, 0]
click at [50, 28] on icon "Close" at bounding box center [42, 34] width 25 height 25
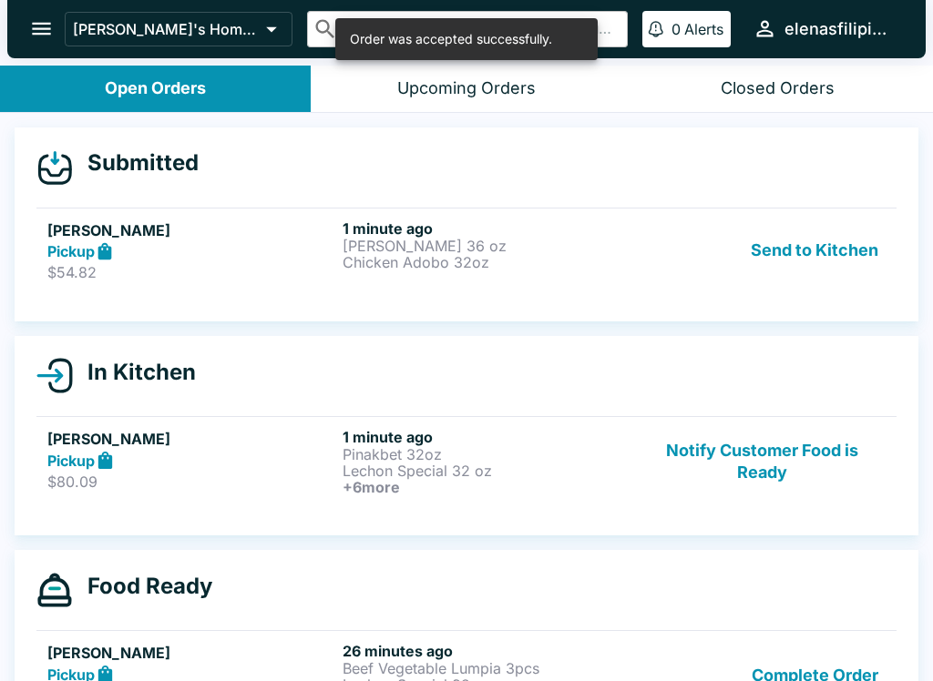
click at [67, 259] on strong "Pickup" at bounding box center [70, 251] width 47 height 18
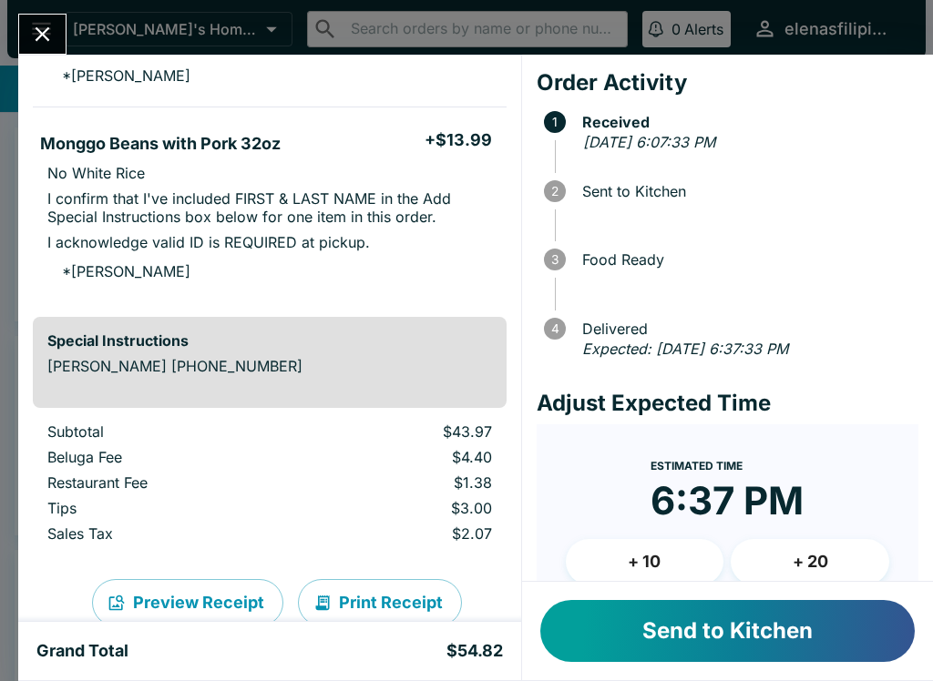
scroll to position [496, 0]
click at [697, 657] on button "Send to Kitchen" at bounding box center [727, 631] width 374 height 62
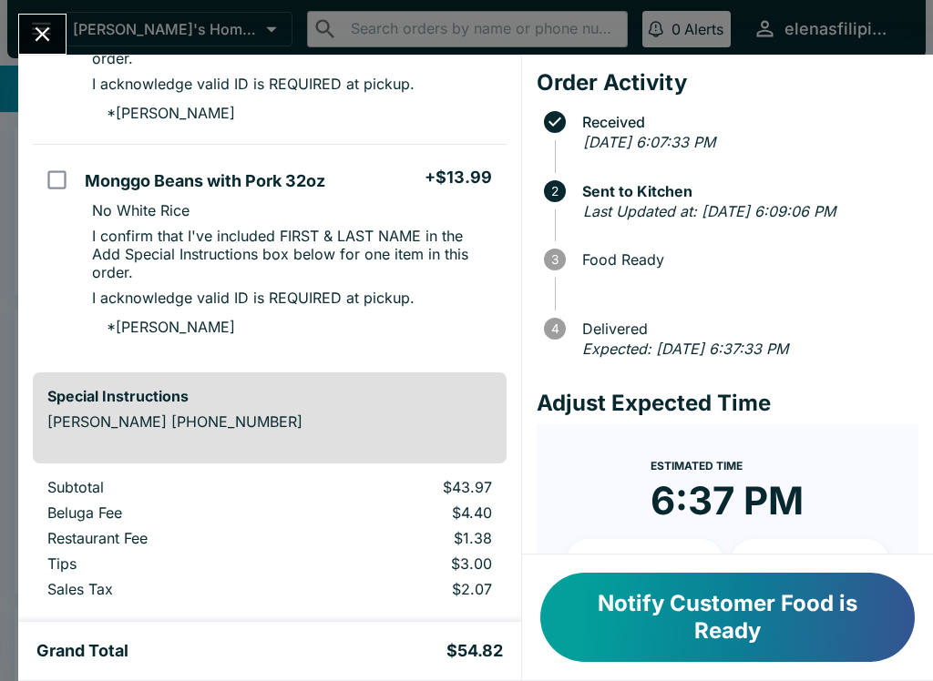
click at [46, 41] on icon "Close" at bounding box center [42, 34] width 25 height 25
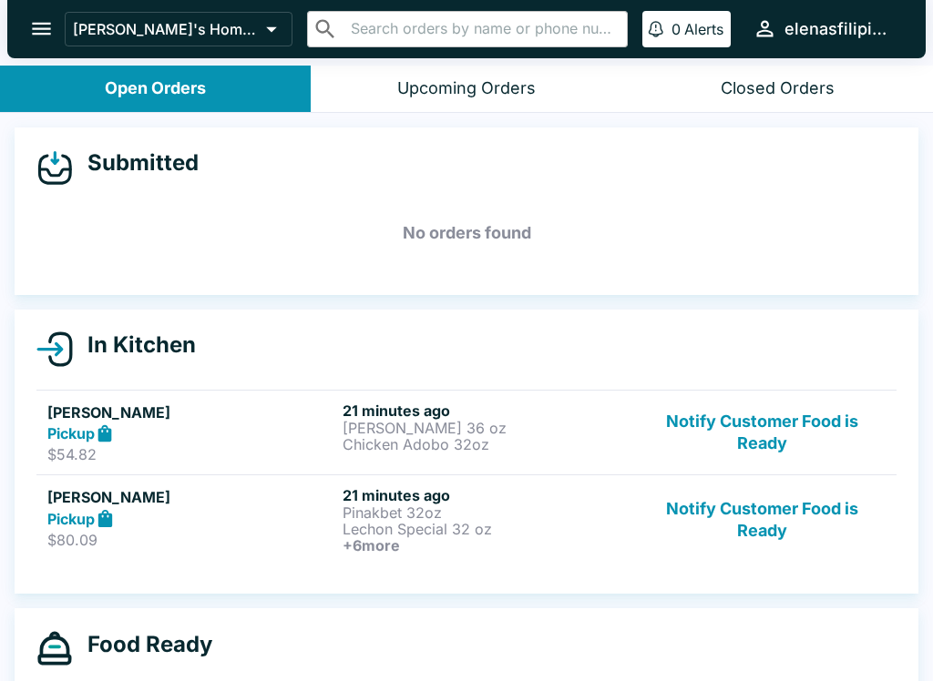
click at [812, 529] on button "Notify Customer Food is Ready" at bounding box center [761, 519] width 247 height 67
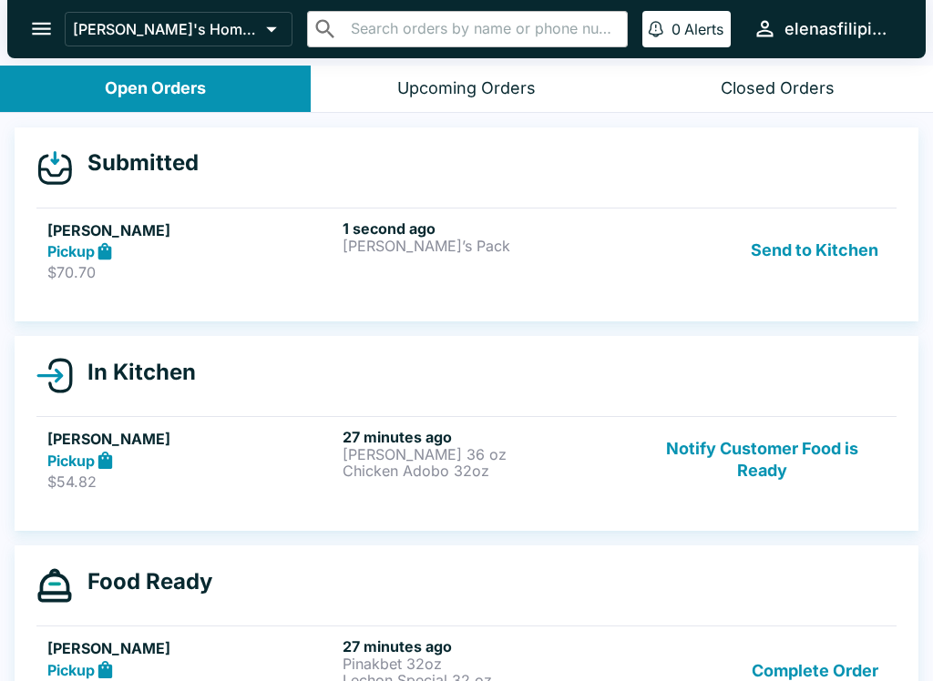
click at [83, 266] on p "$70.70" at bounding box center [191, 272] width 288 height 18
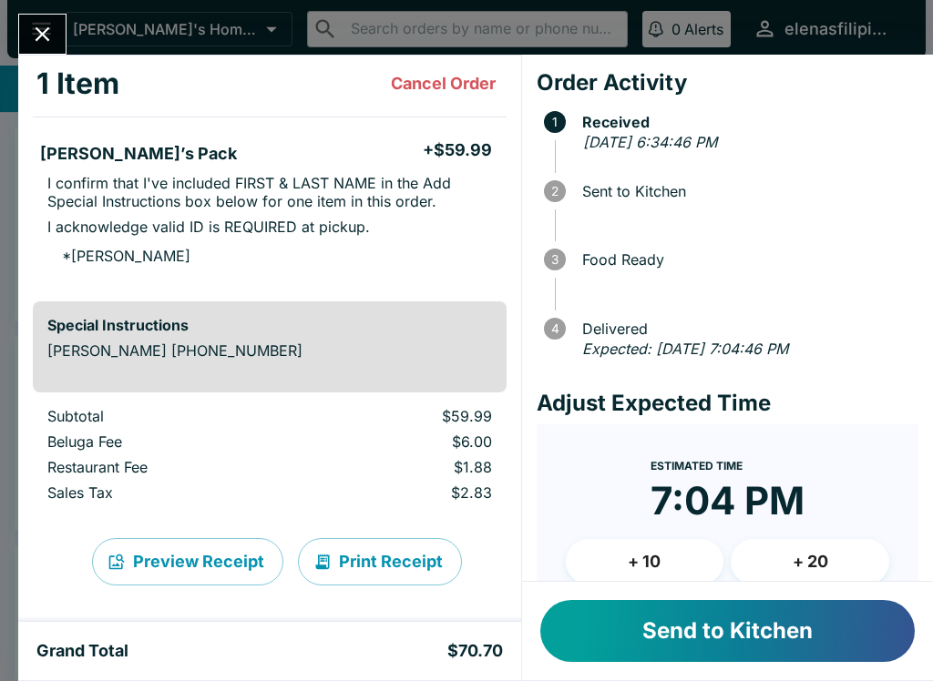
click at [713, 644] on button "Send to Kitchen" at bounding box center [727, 631] width 374 height 62
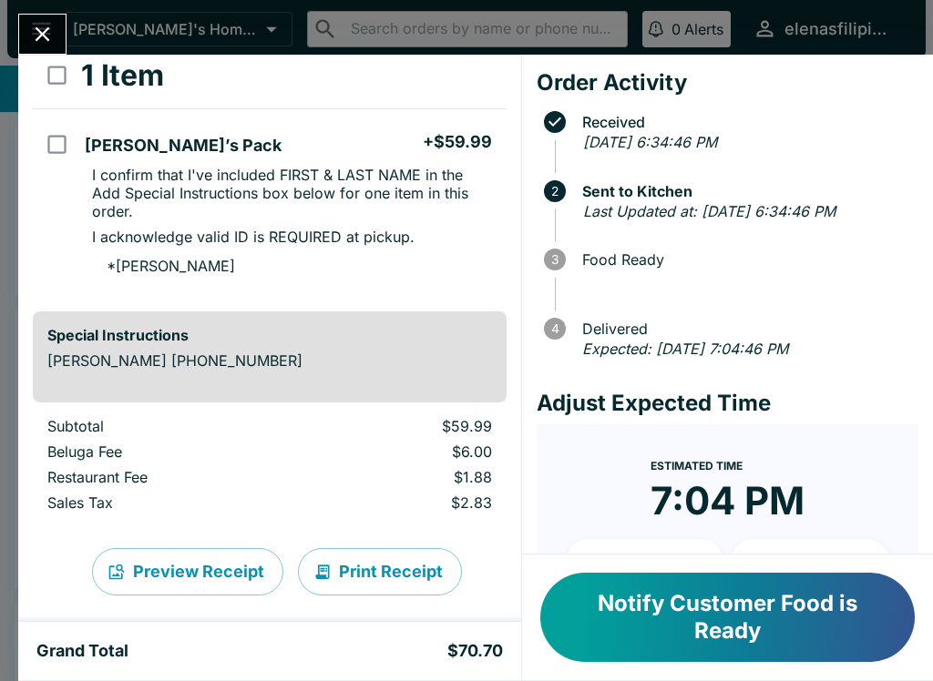
scroll to position [104, 0]
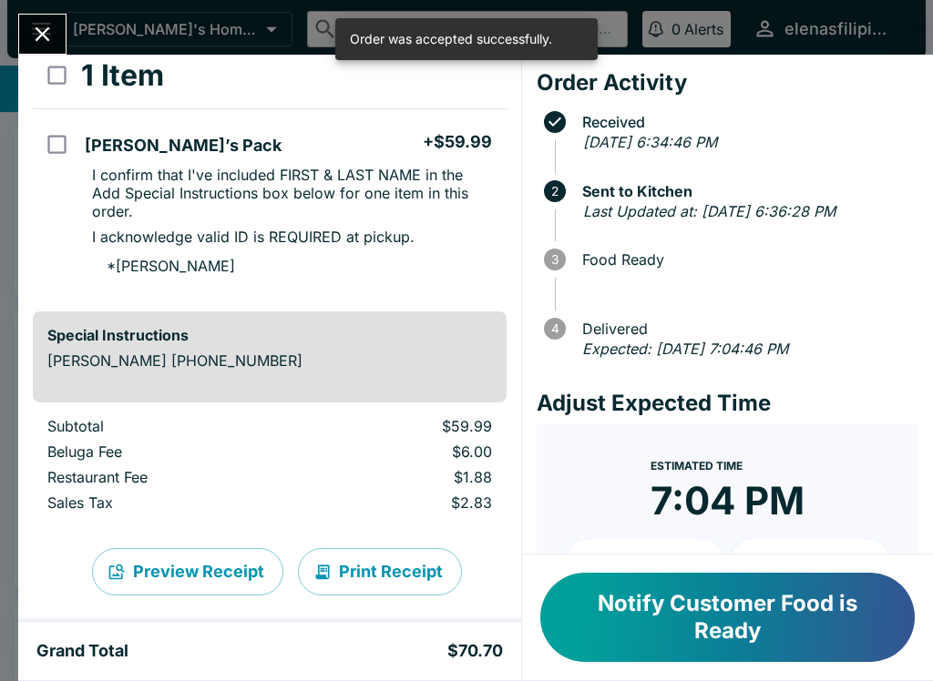
click at [688, 631] on button "Notify Customer Food is Ready" at bounding box center [727, 617] width 374 height 89
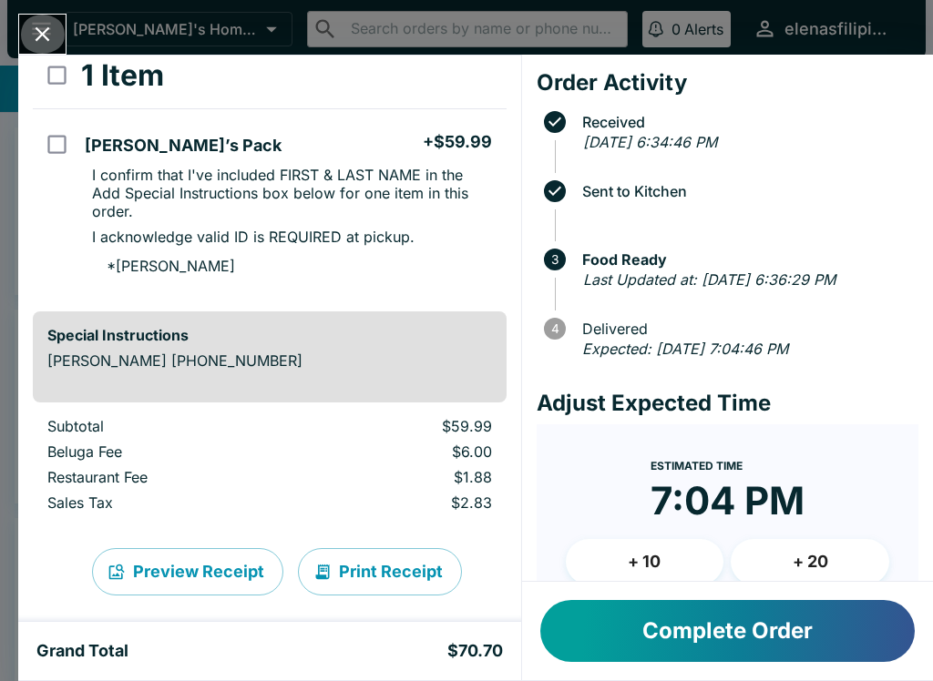
click at [37, 45] on icon "Close" at bounding box center [42, 34] width 25 height 25
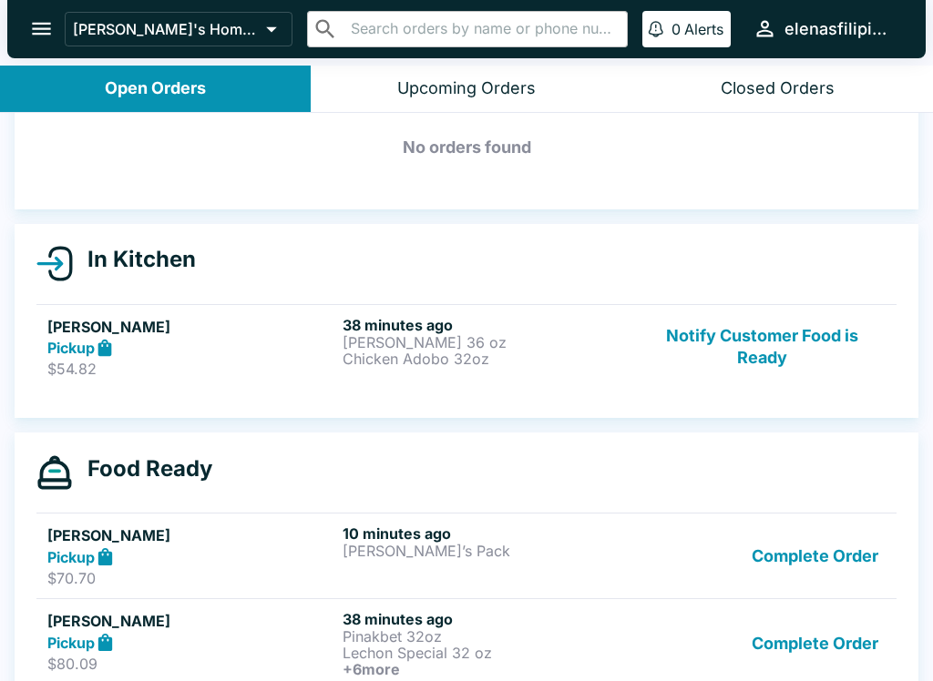
scroll to position [91, 0]
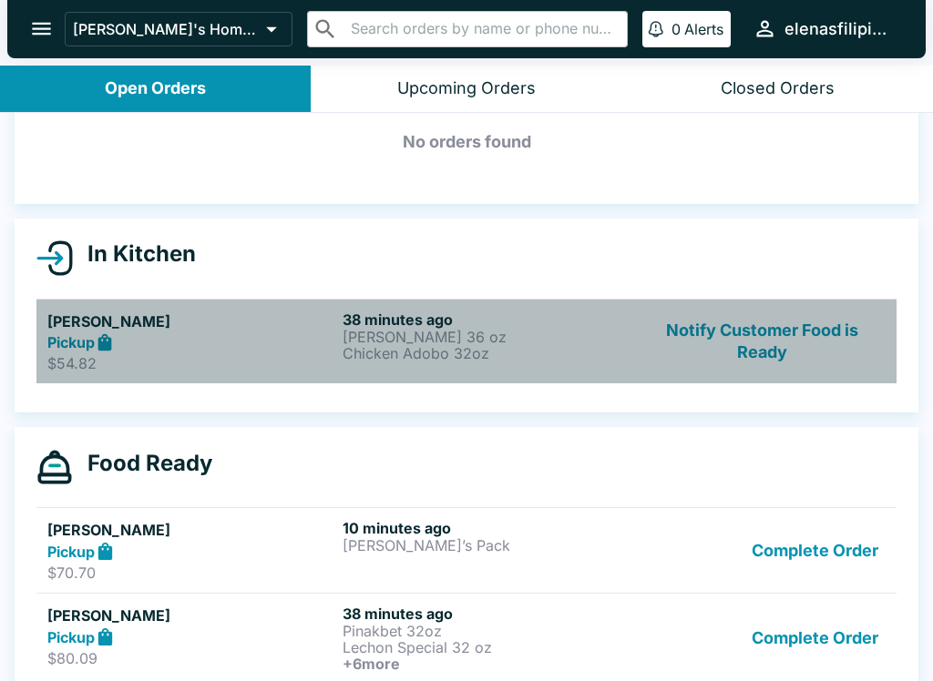
click at [169, 355] on p "$54.82" at bounding box center [191, 363] width 288 height 18
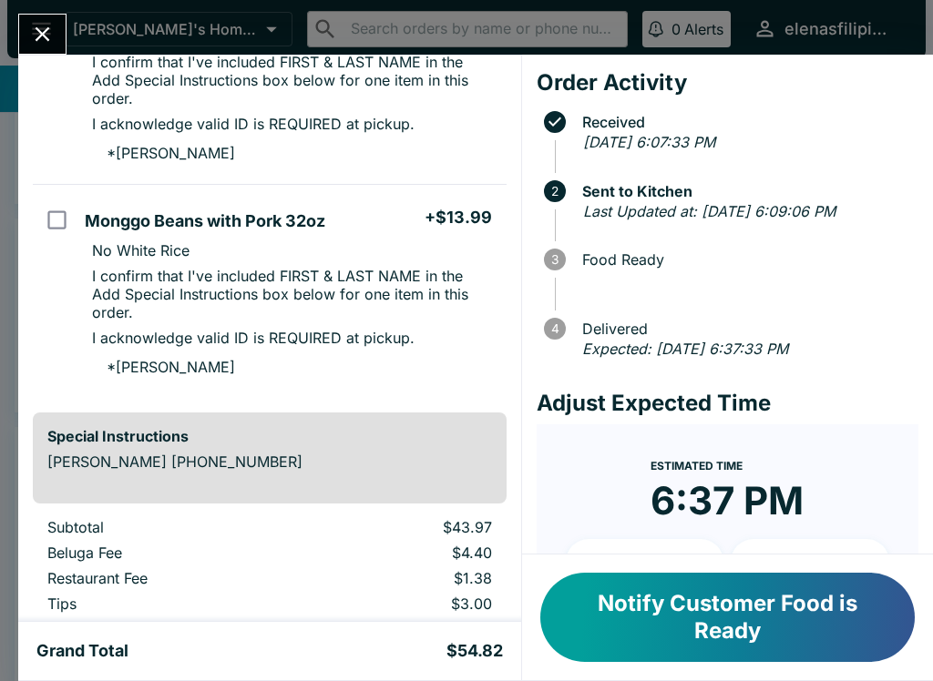
scroll to position [460, 0]
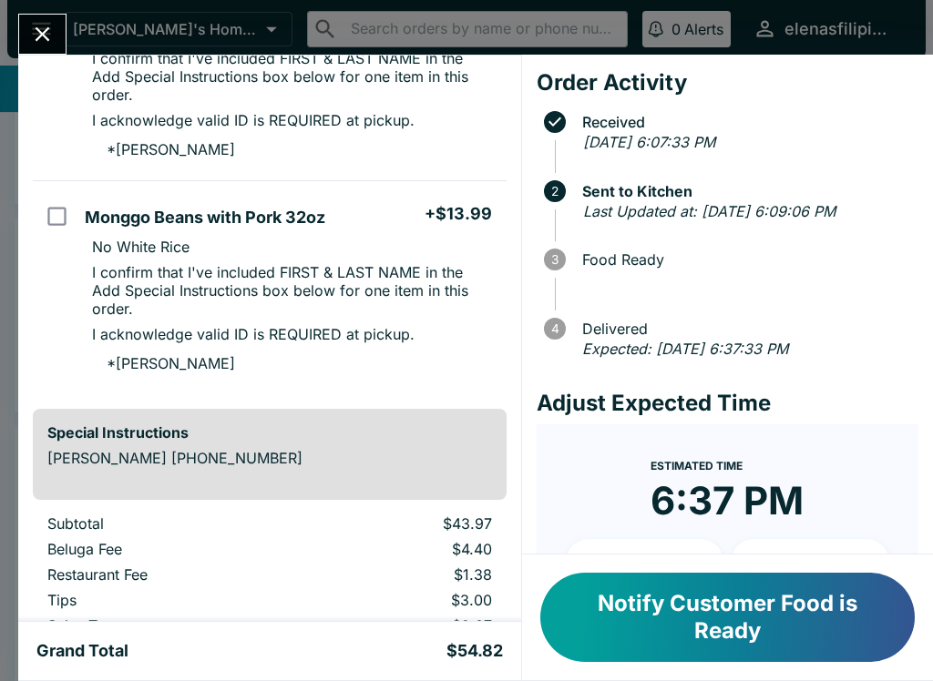
click at [628, 619] on button "Notify Customer Food is Ready" at bounding box center [727, 617] width 374 height 89
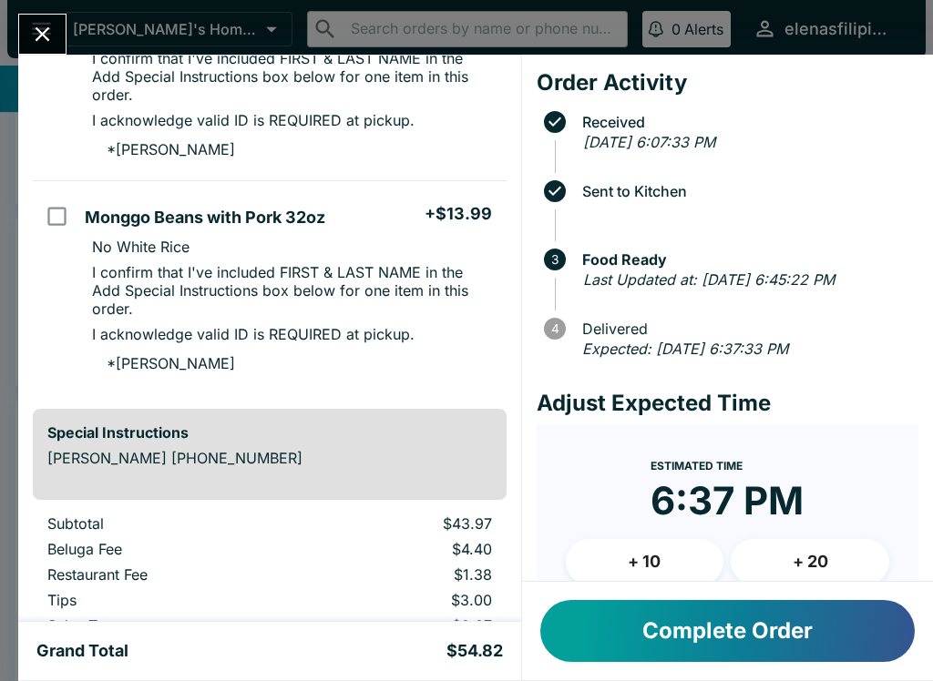
click at [36, 7] on div "[PERSON_NAME] Order # 148532 Pickup 3 Items [PERSON_NAME] 36 oz + $15.99 Add 2 …" at bounding box center [466, 340] width 933 height 681
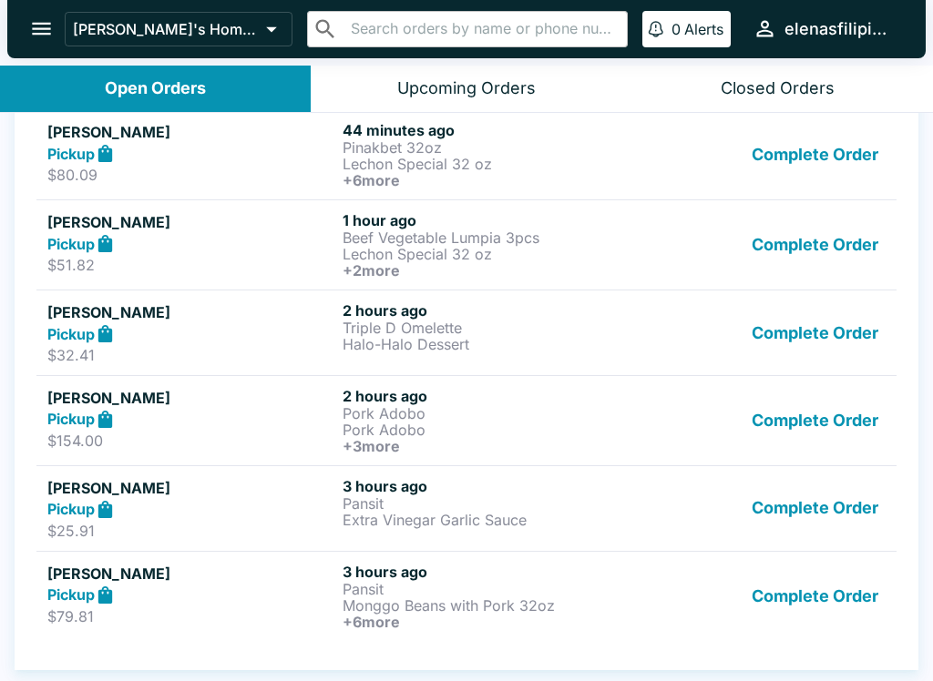
click at [779, 619] on button "Complete Order" at bounding box center [814, 596] width 141 height 67
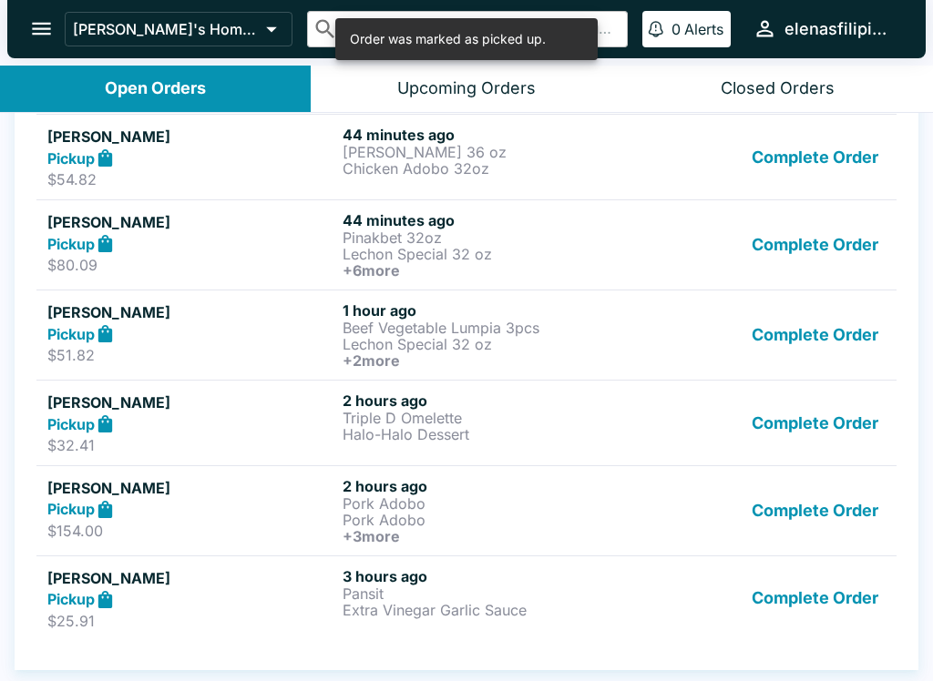
click at [770, 607] on button "Complete Order" at bounding box center [814, 598] width 141 height 63
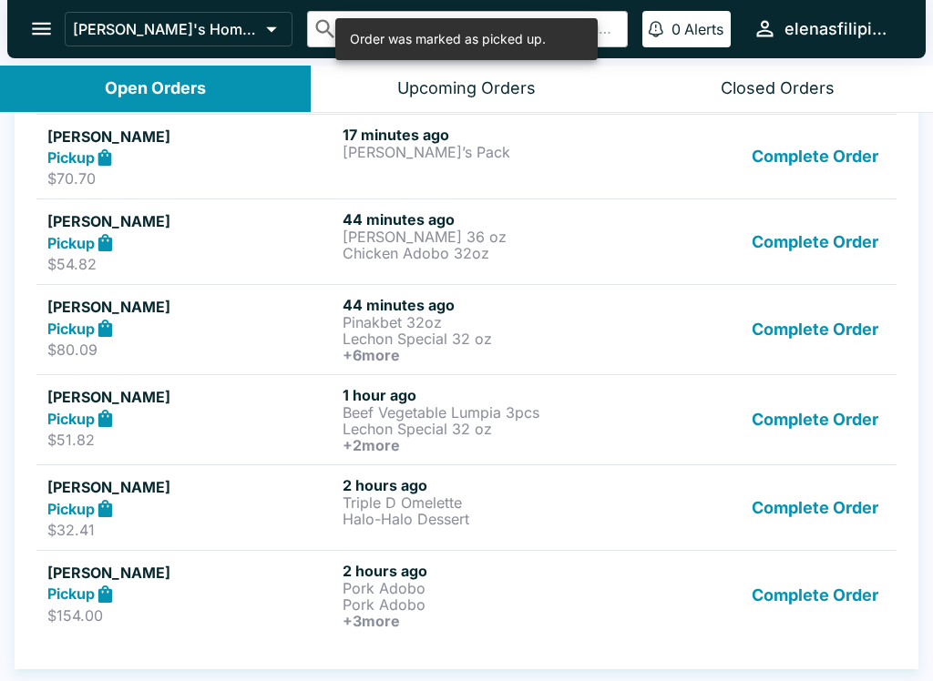
click at [767, 608] on button "Complete Order" at bounding box center [814, 595] width 141 height 67
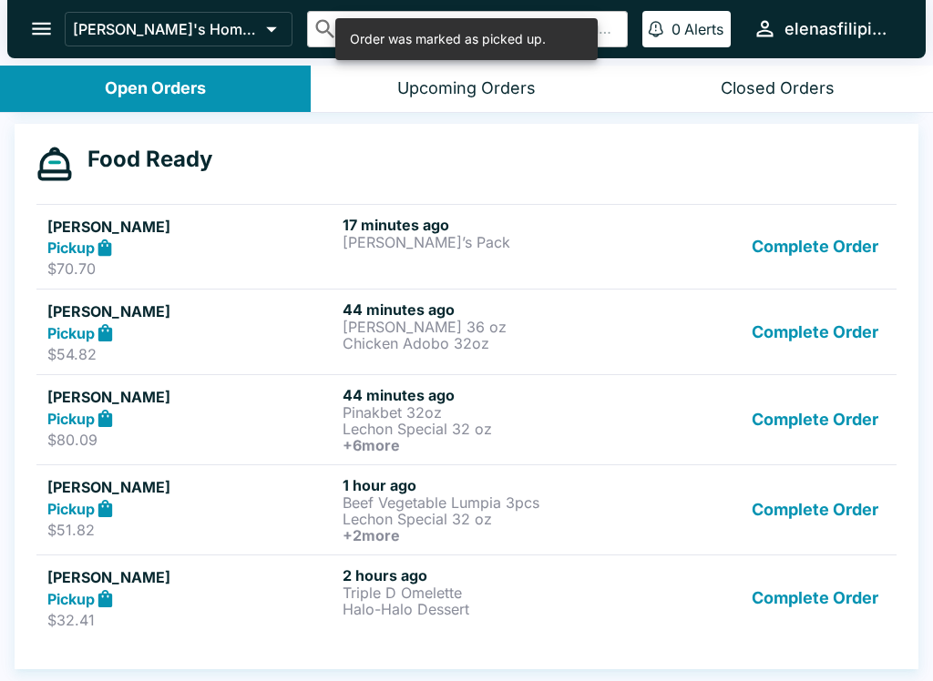
click at [763, 608] on button "Complete Order" at bounding box center [814, 598] width 141 height 63
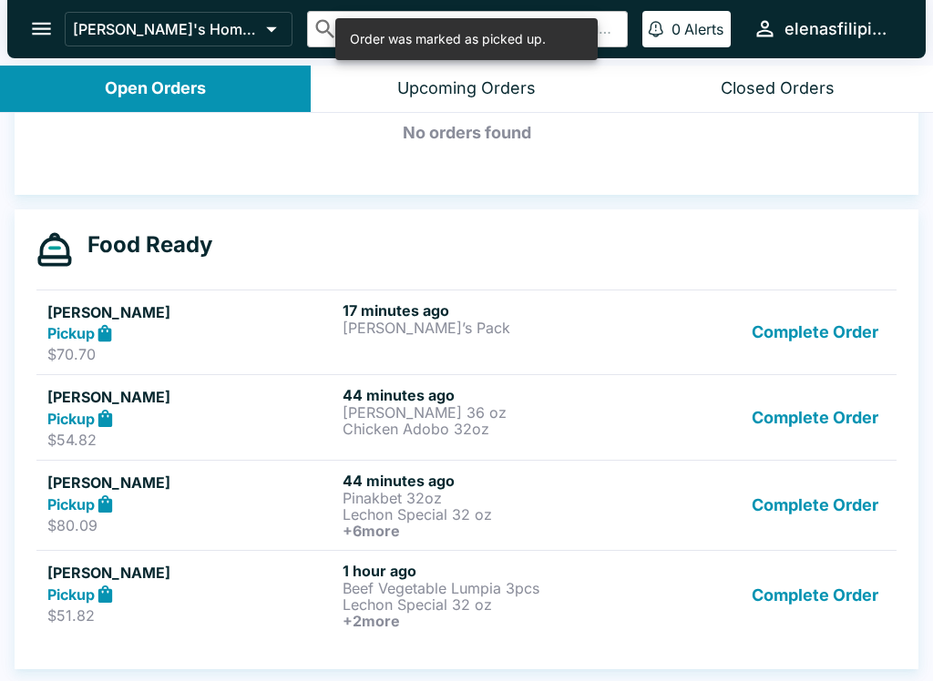
click at [765, 590] on button "Complete Order" at bounding box center [814, 595] width 141 height 67
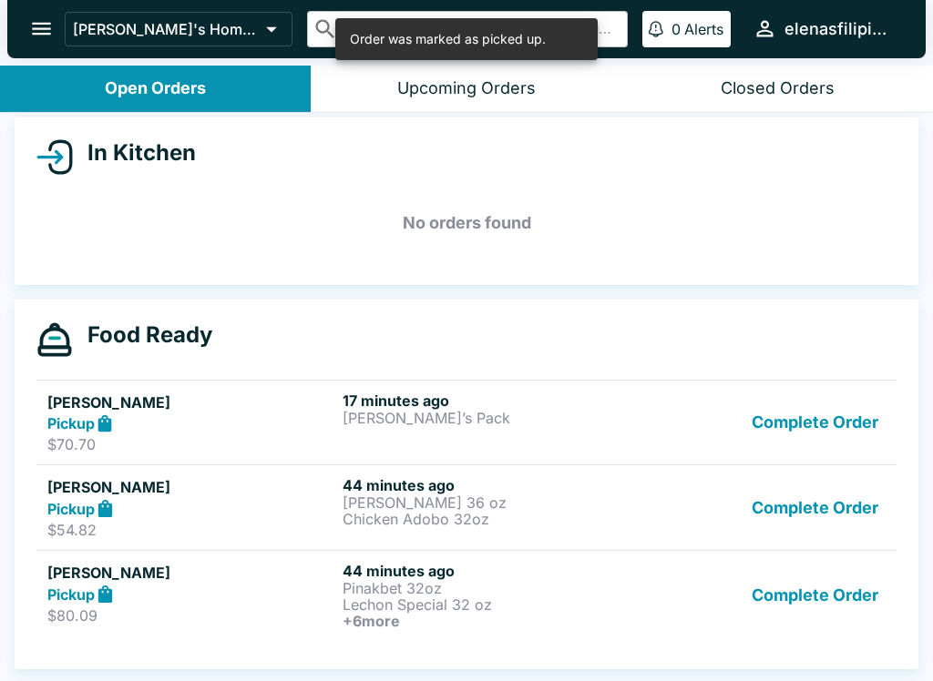
click at [764, 577] on button "Complete Order" at bounding box center [814, 595] width 141 height 67
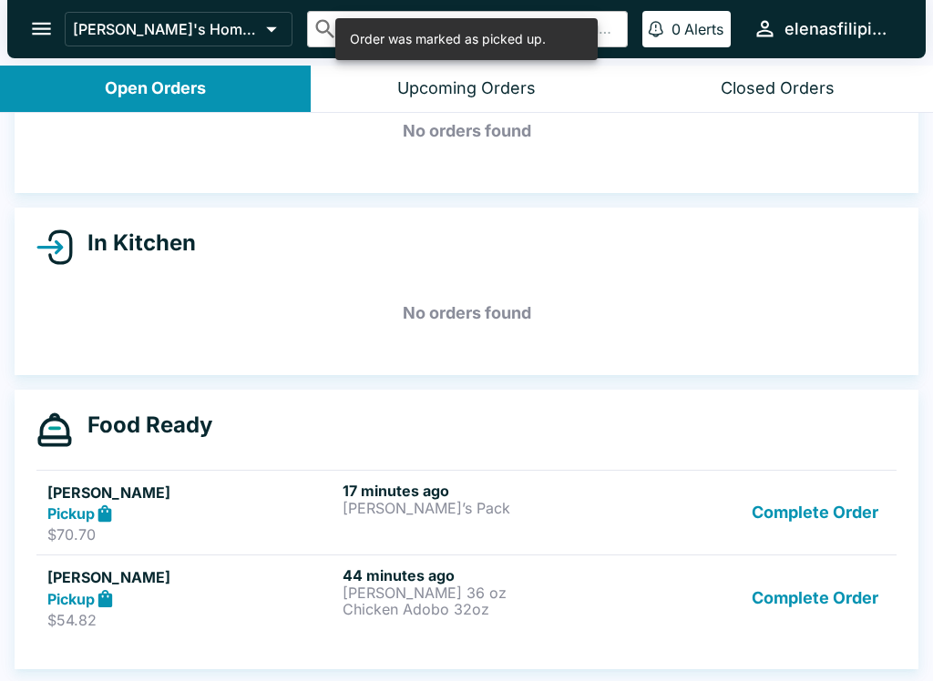
scroll to position [102, 0]
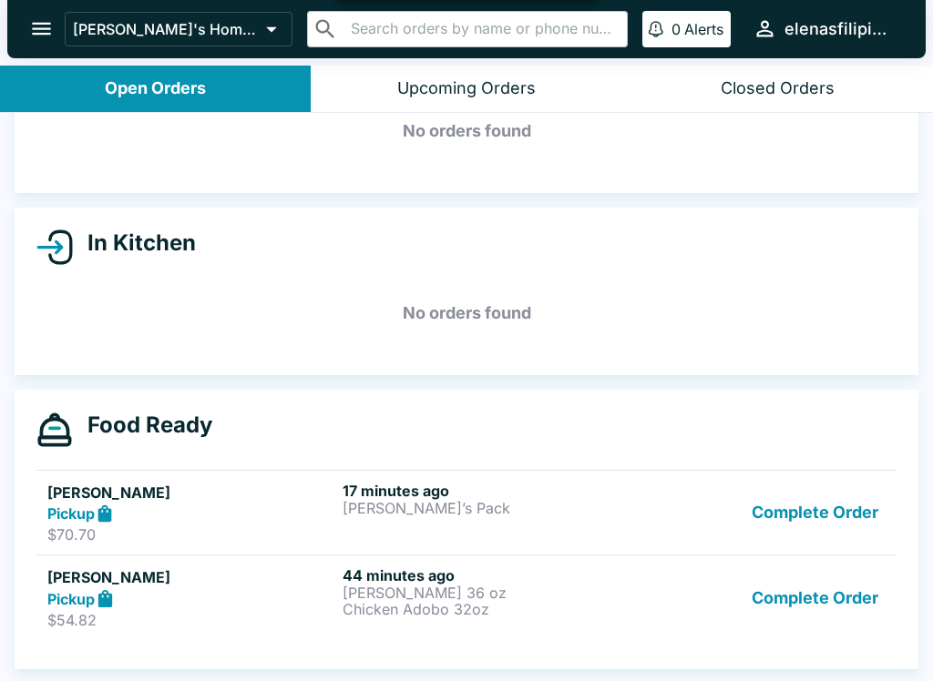
click at [768, 595] on button "Complete Order" at bounding box center [814, 598] width 141 height 63
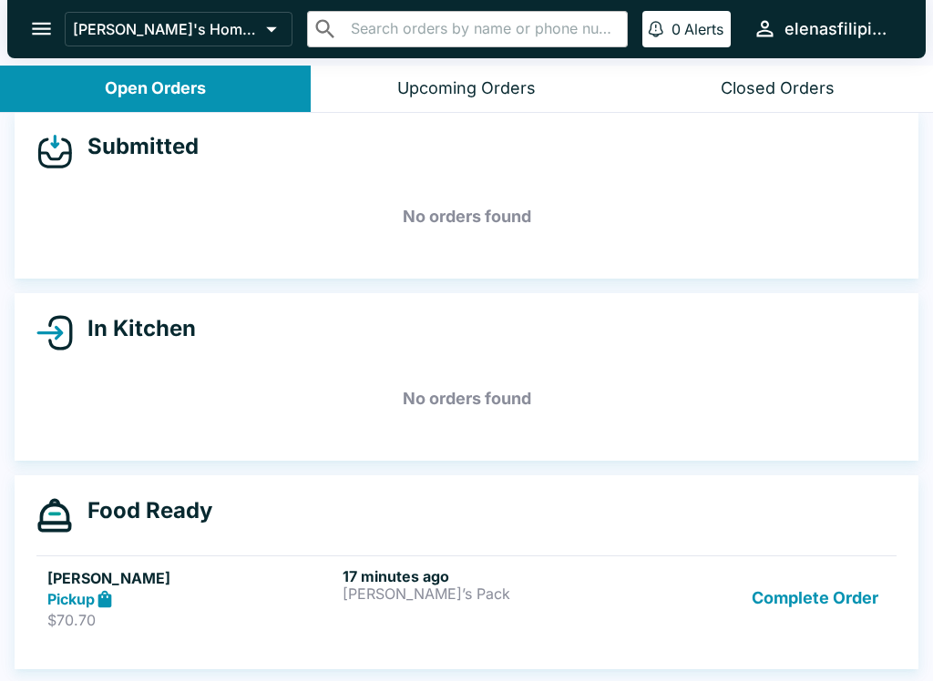
scroll to position [16, 0]
click at [711, 573] on div "Complete Order" at bounding box center [761, 598] width 247 height 63
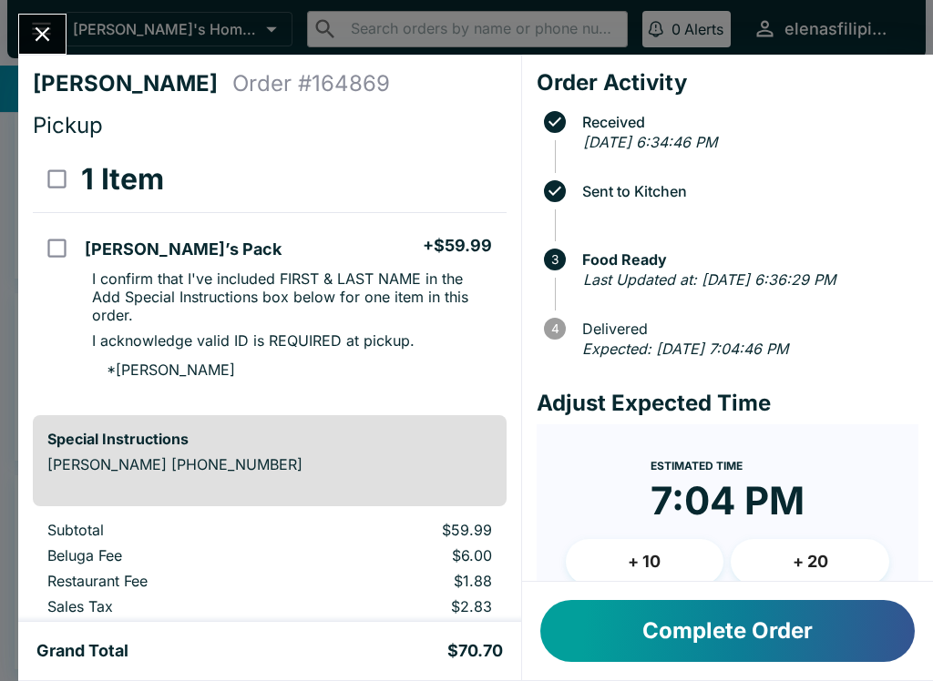
click at [45, 54] on button "Close" at bounding box center [42, 34] width 46 height 39
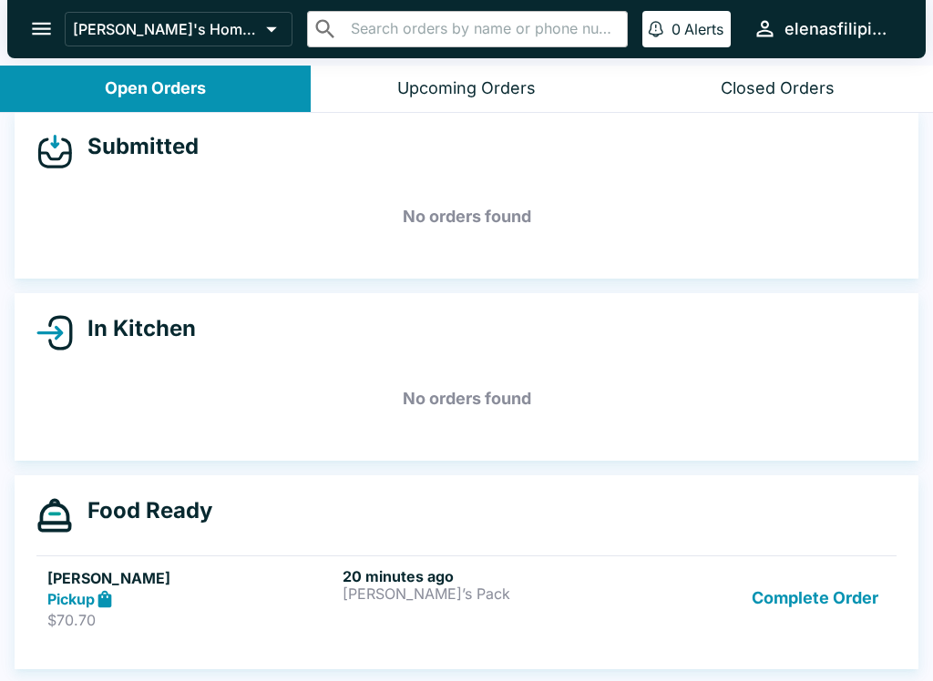
scroll to position [3, 0]
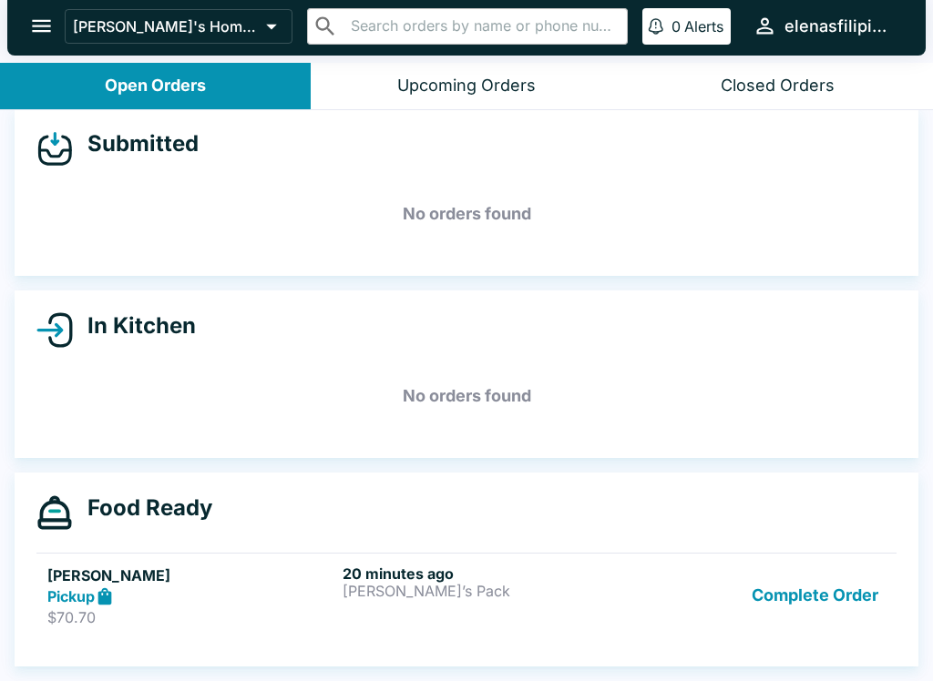
click at [810, 609] on button "Complete Order" at bounding box center [814, 596] width 141 height 63
